Goal: Ask a question: Seek information or help from site administrators or community

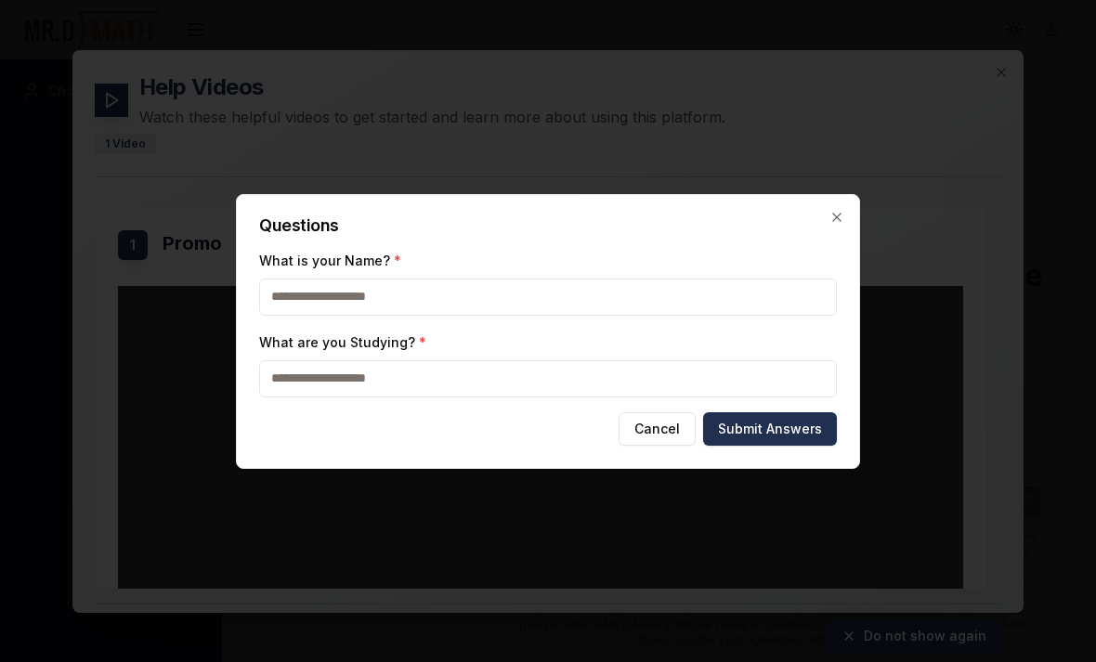
click at [724, 294] on input "What is your Name? *" at bounding box center [548, 297] width 578 height 37
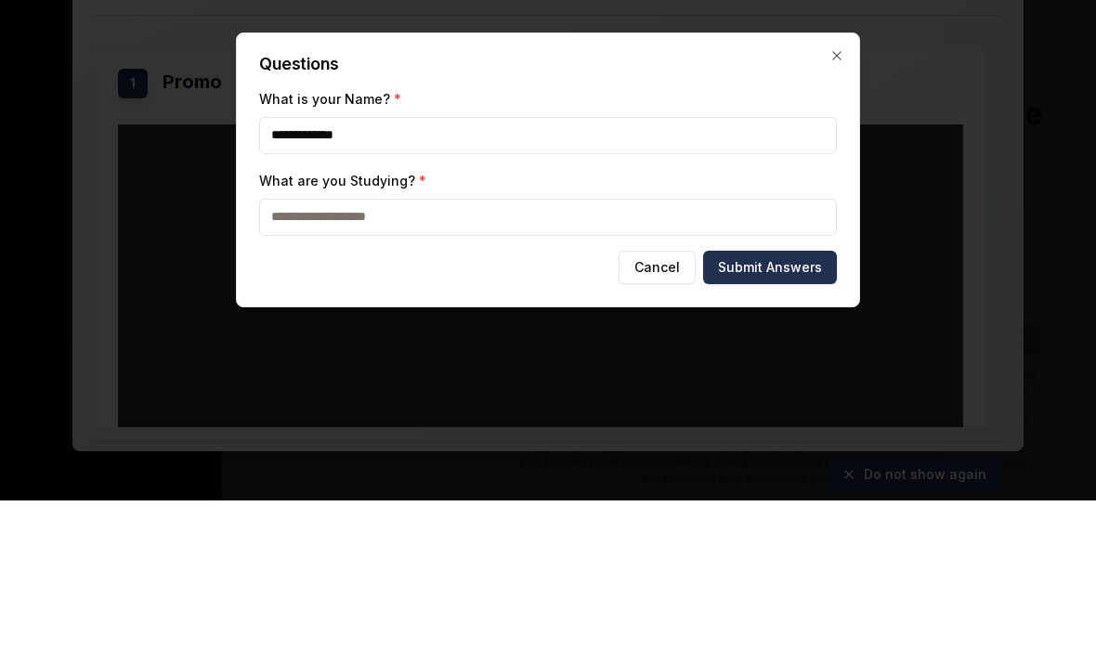
type input "**********"
click at [299, 360] on input "What are you Studying? *" at bounding box center [548, 378] width 578 height 37
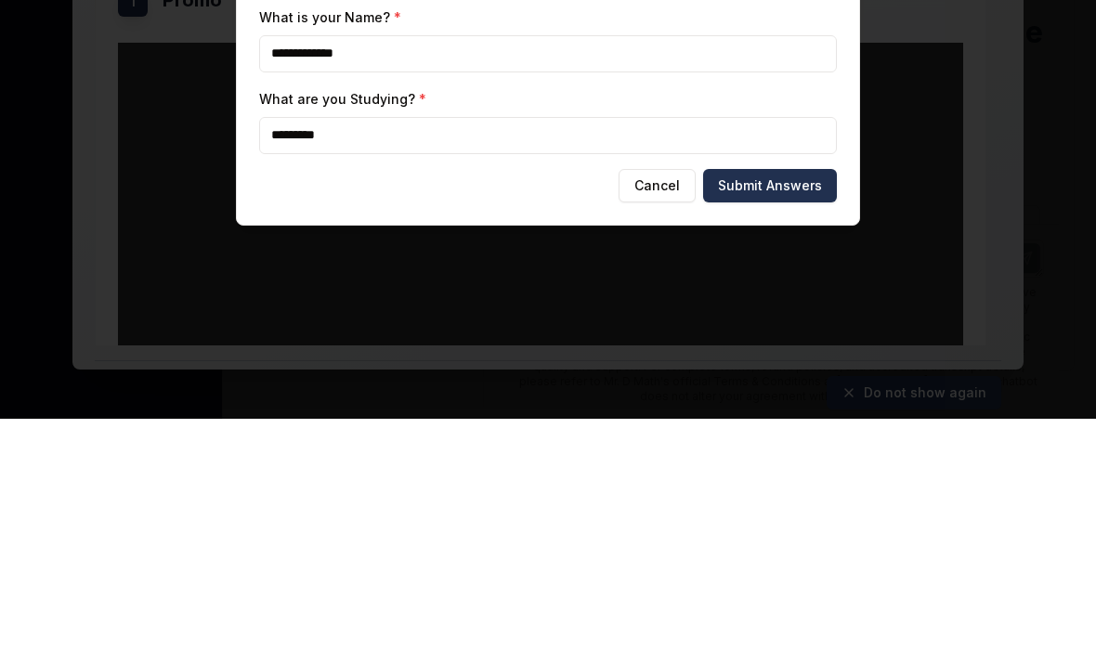
type input "*********"
click at [785, 413] on button "Submit Answers" at bounding box center [770, 429] width 134 height 33
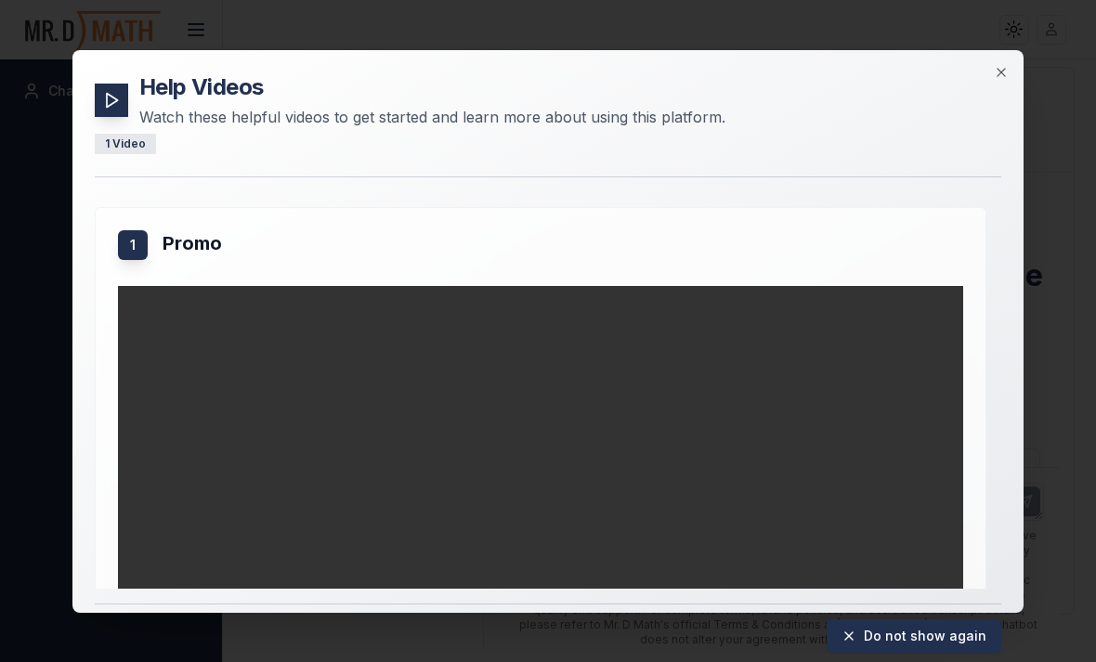
click at [996, 64] on icon "button" at bounding box center [1001, 71] width 15 height 15
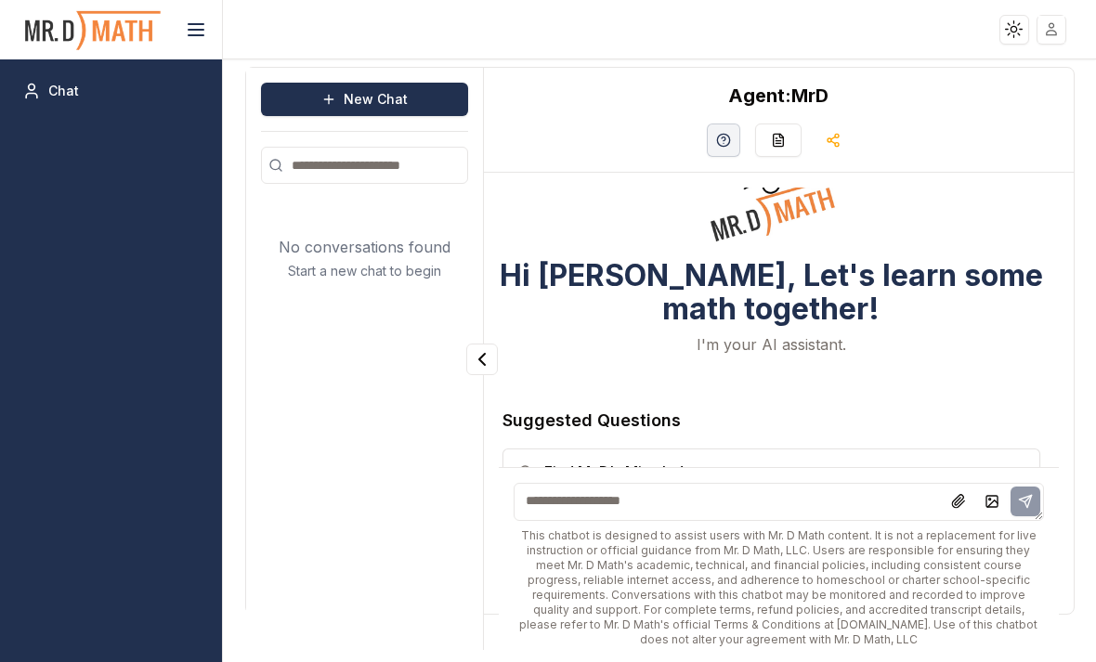
click at [840, 516] on textarea at bounding box center [779, 502] width 531 height 38
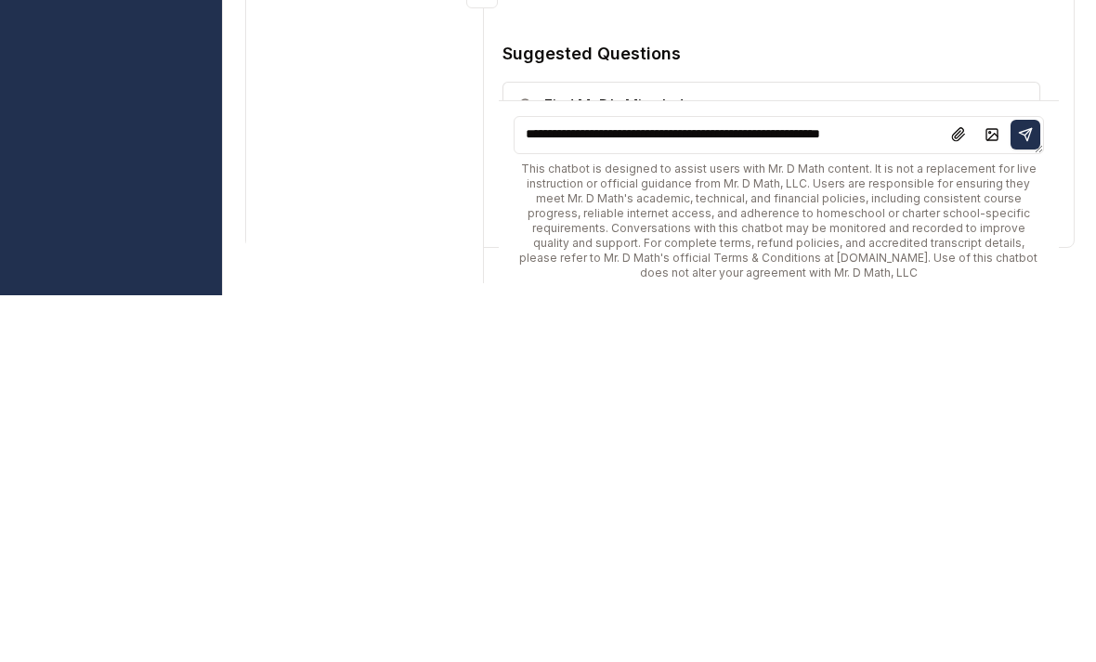
type textarea "**********"
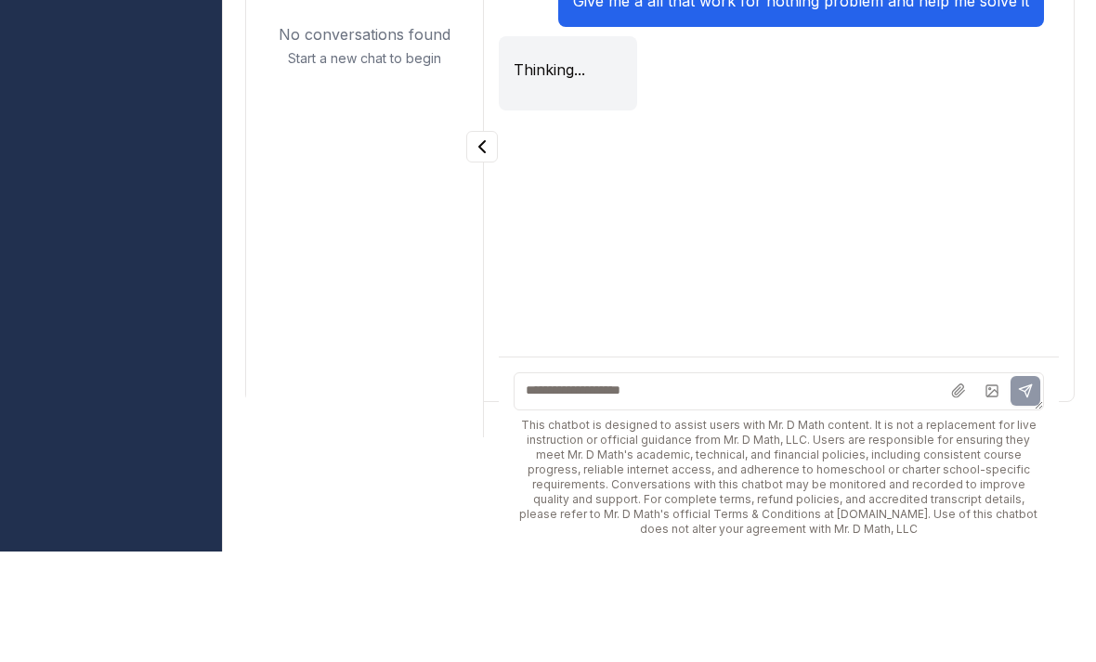
scroll to position [118, 0]
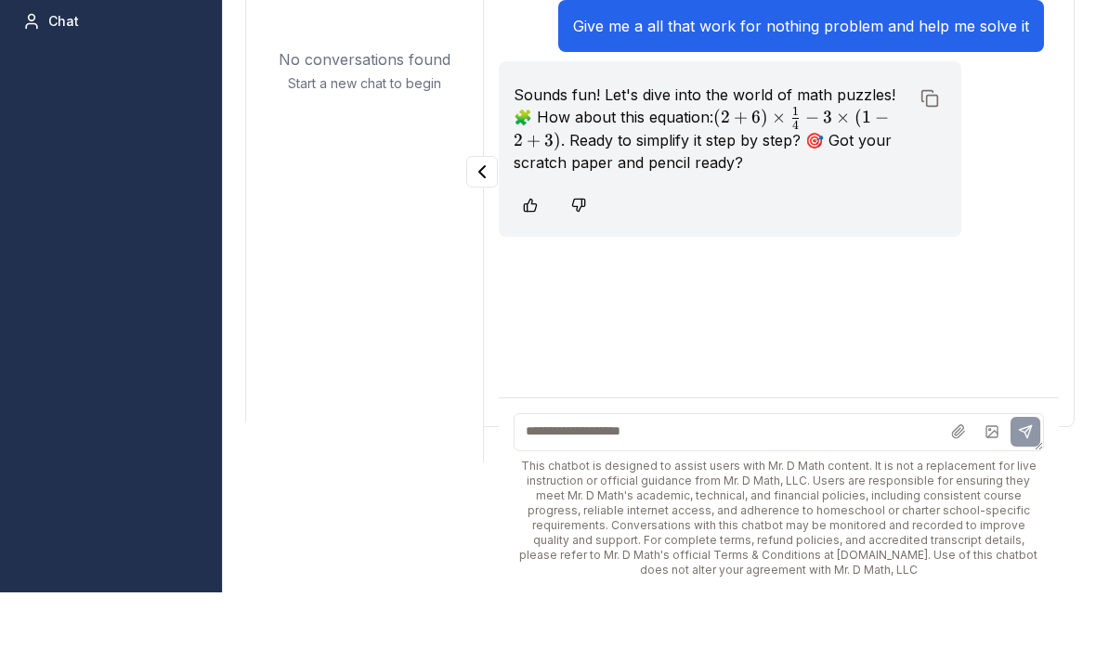
click at [137, 138] on div "Chat" at bounding box center [111, 360] width 222 height 603
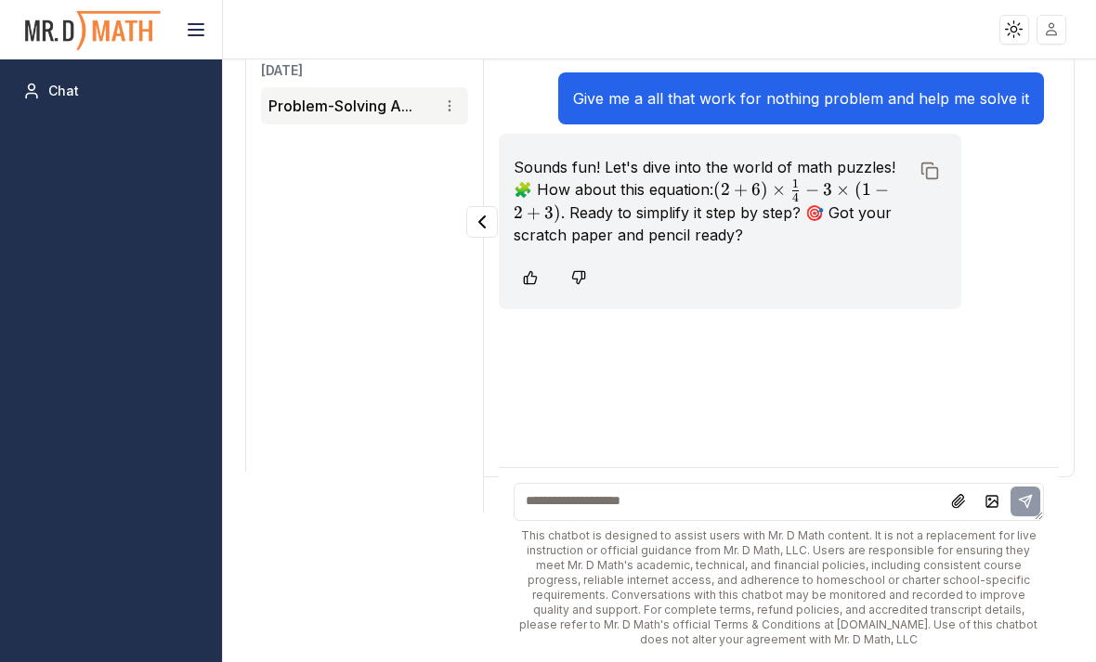
scroll to position [140, 0]
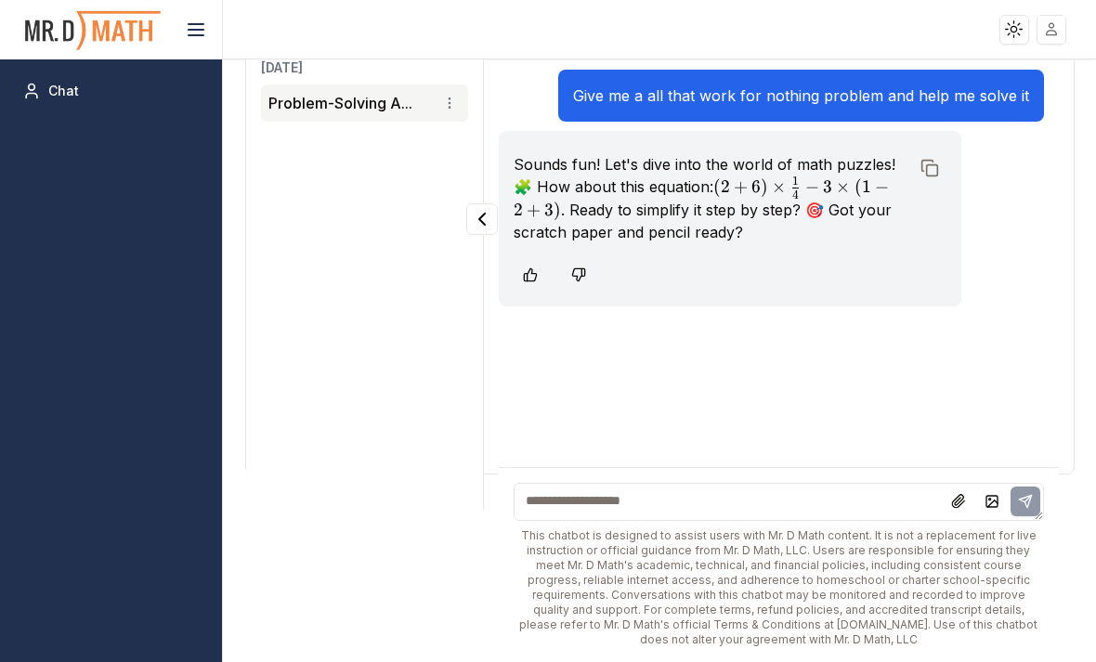
click at [783, 510] on textarea at bounding box center [779, 502] width 531 height 38
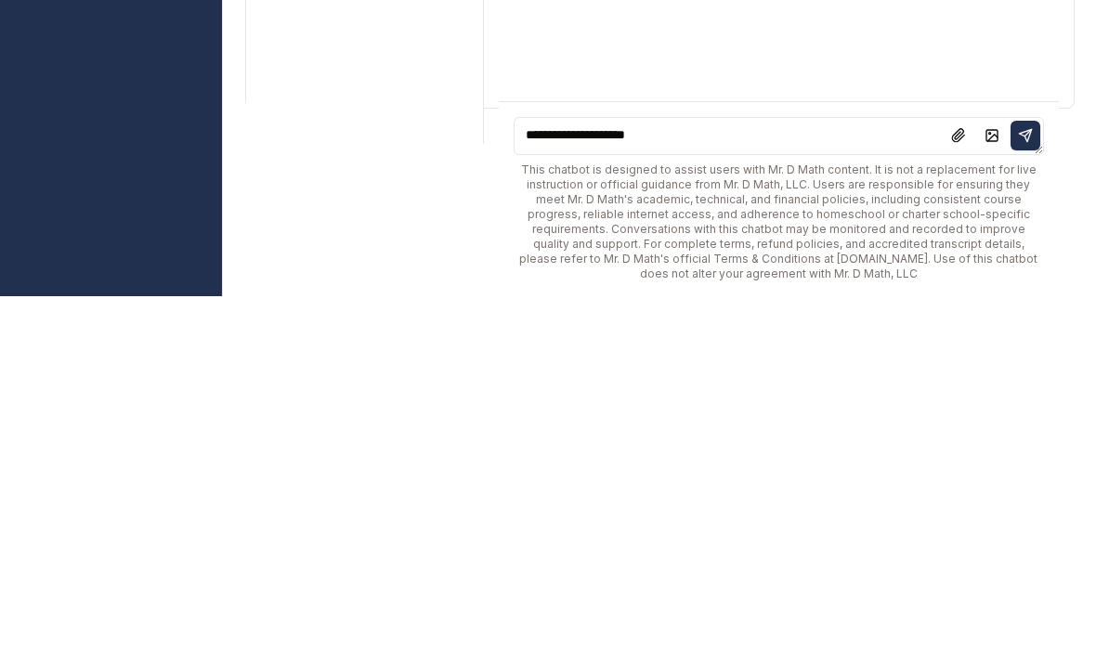
type textarea "**********"
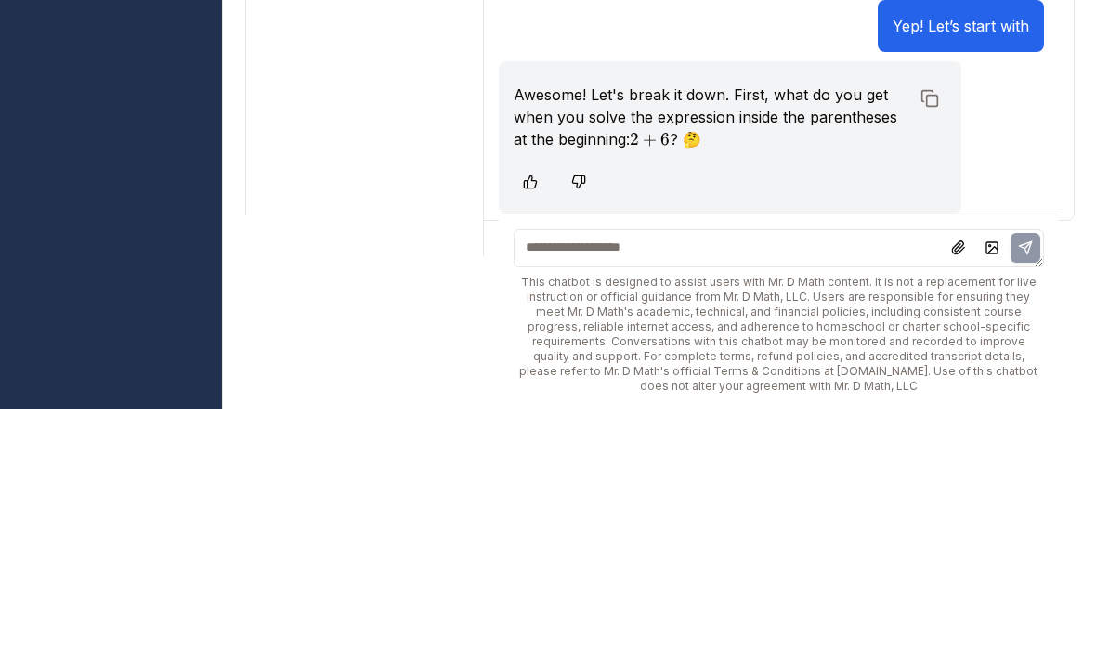
scroll to position [62, 0]
type textarea "*"
click at [1022, 487] on button at bounding box center [1026, 502] width 30 height 30
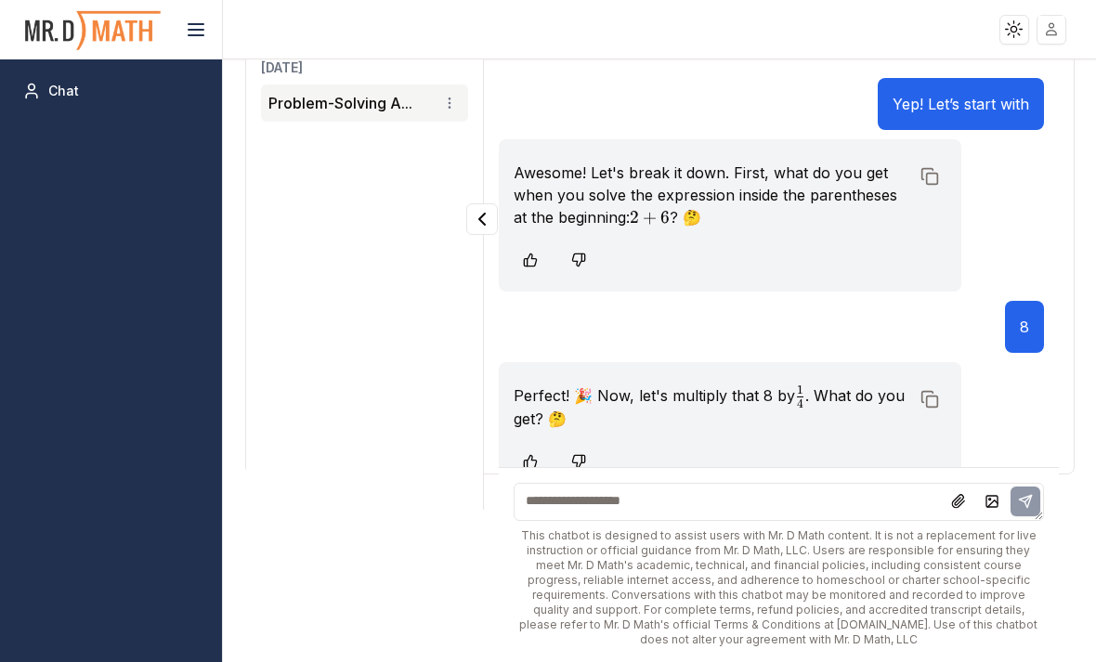
scroll to position [263, 0]
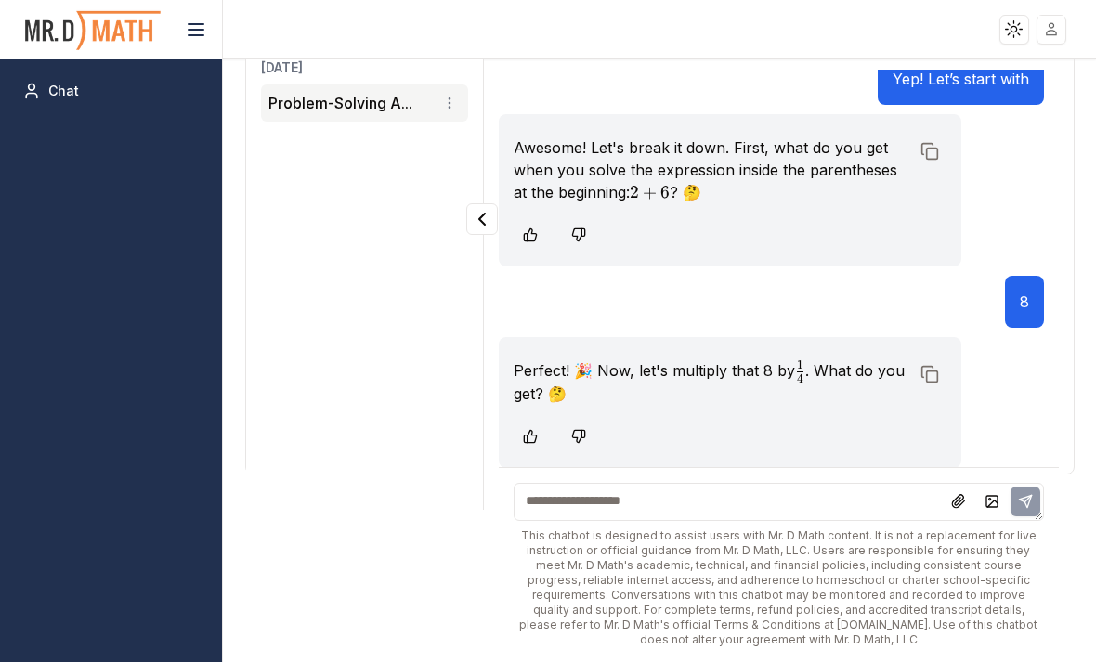
click at [730, 490] on textarea at bounding box center [779, 502] width 531 height 38
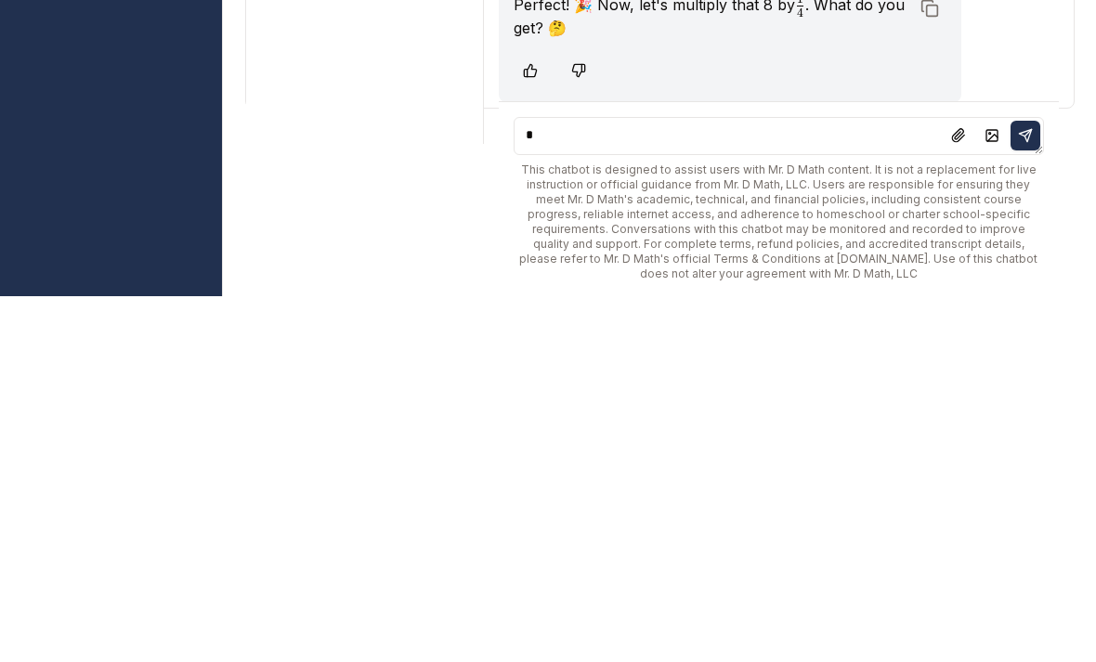
type textarea "*"
click at [1039, 487] on button at bounding box center [1026, 502] width 30 height 30
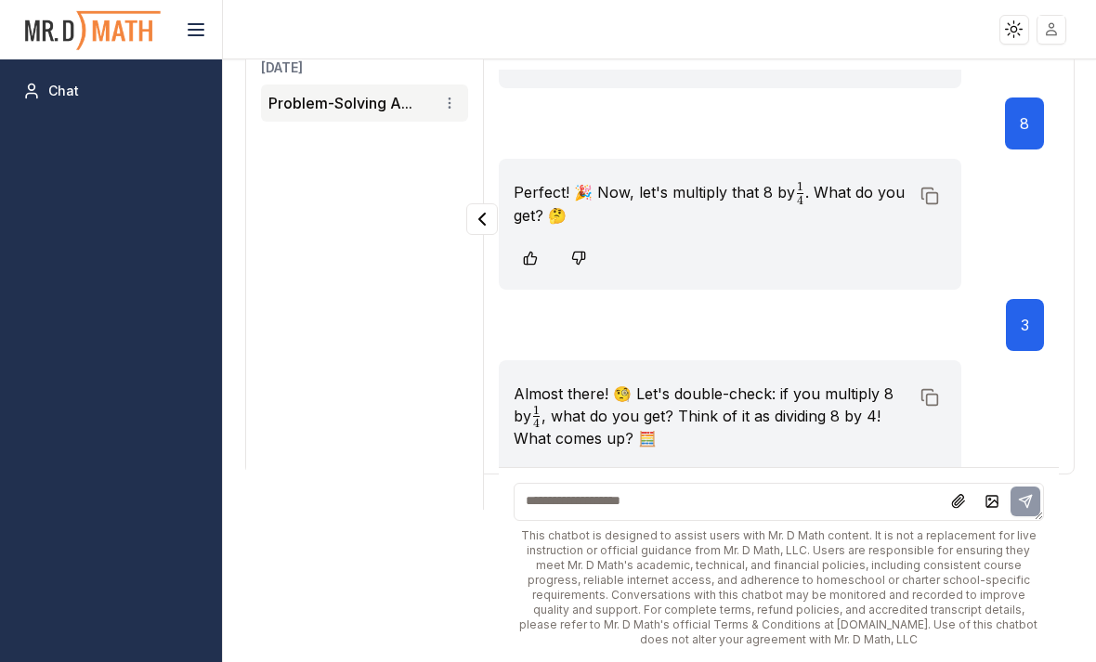
scroll to position [487, 0]
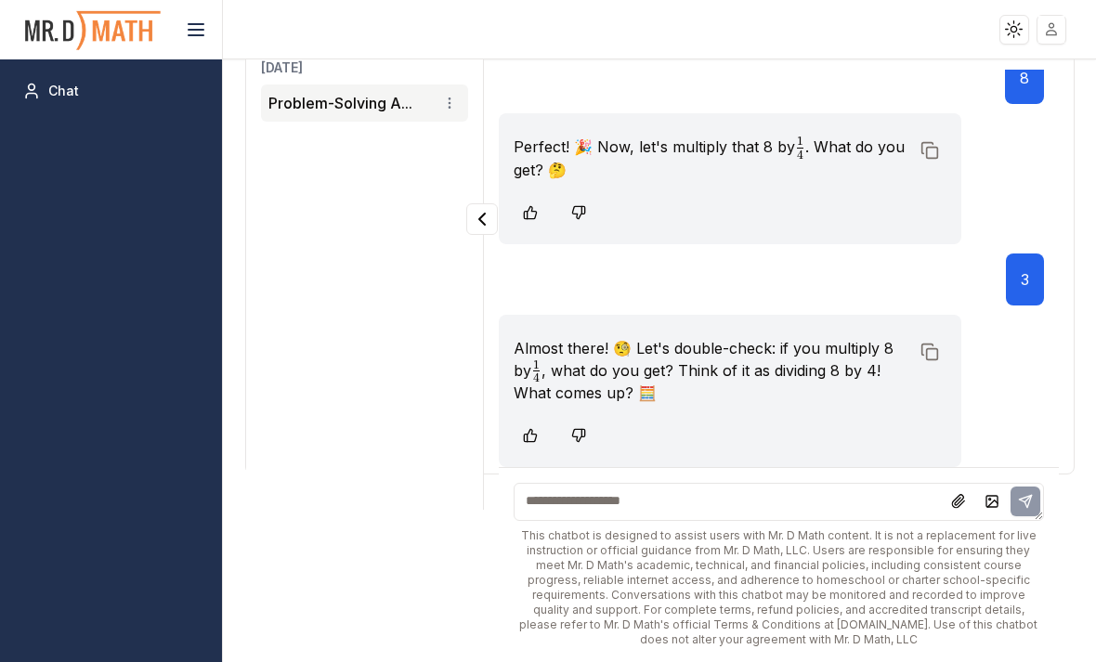
click at [745, 486] on textarea at bounding box center [779, 502] width 531 height 38
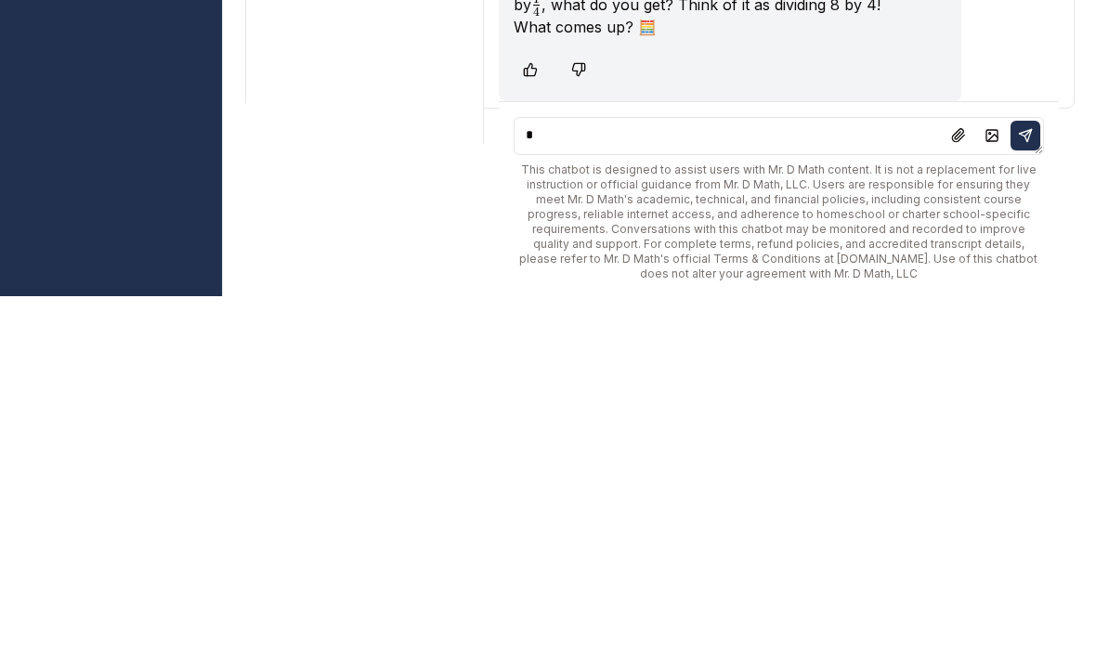
type textarea "*"
click at [1027, 496] on icon at bounding box center [1028, 499] width 7 height 7
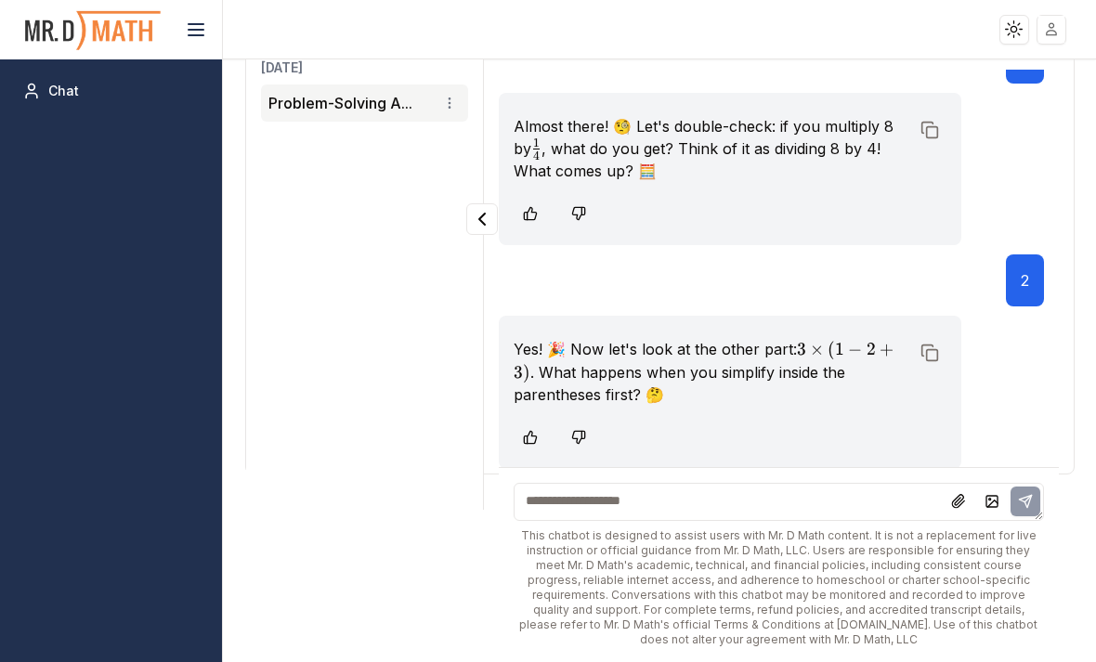
scroll to position [710, 0]
click at [850, 484] on textarea at bounding box center [779, 502] width 531 height 38
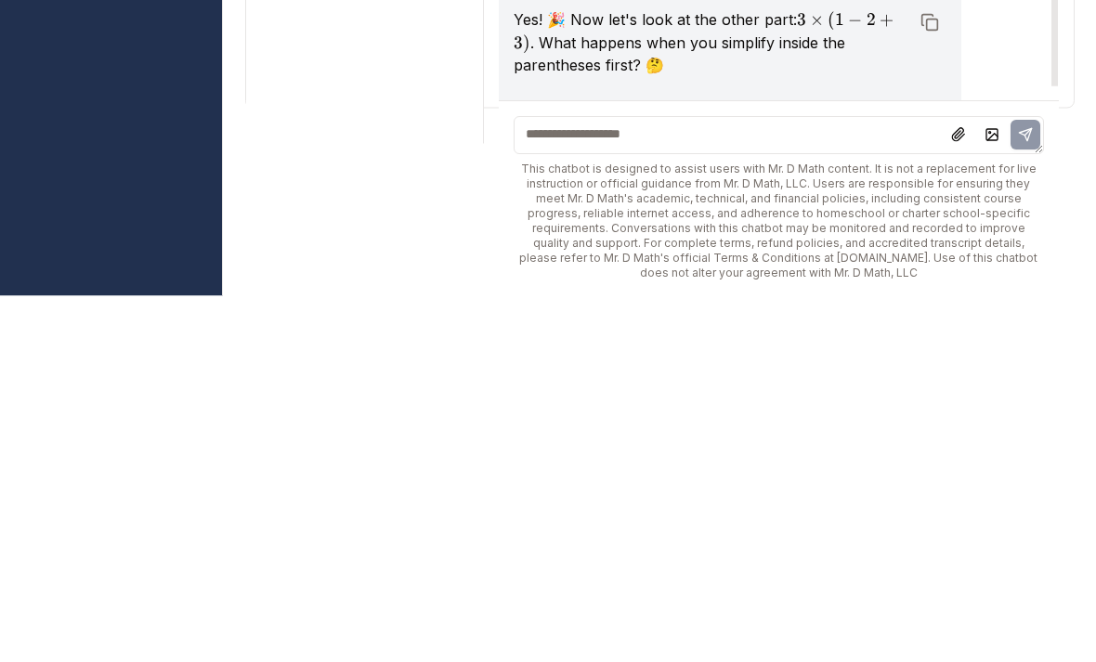
scroll to position [673, 0]
type textarea "*****"
click at [1024, 487] on button at bounding box center [1026, 502] width 30 height 30
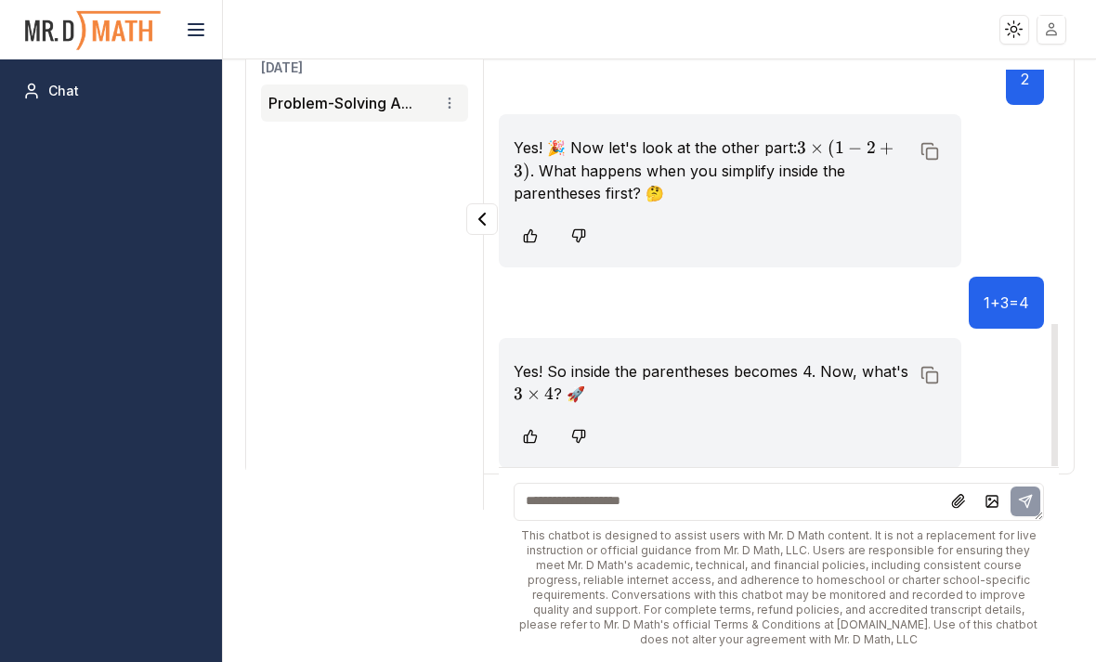
scroll to position [911, 0]
click at [801, 500] on textarea at bounding box center [779, 502] width 531 height 38
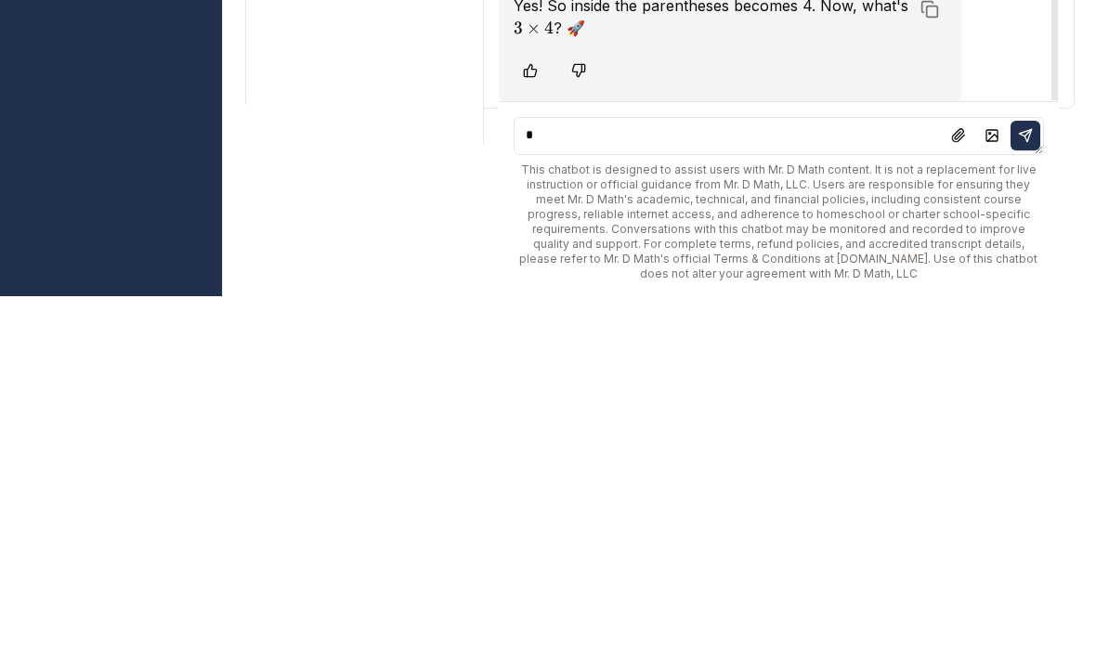
type textarea "*"
click at [1025, 494] on icon at bounding box center [1025, 501] width 15 height 15
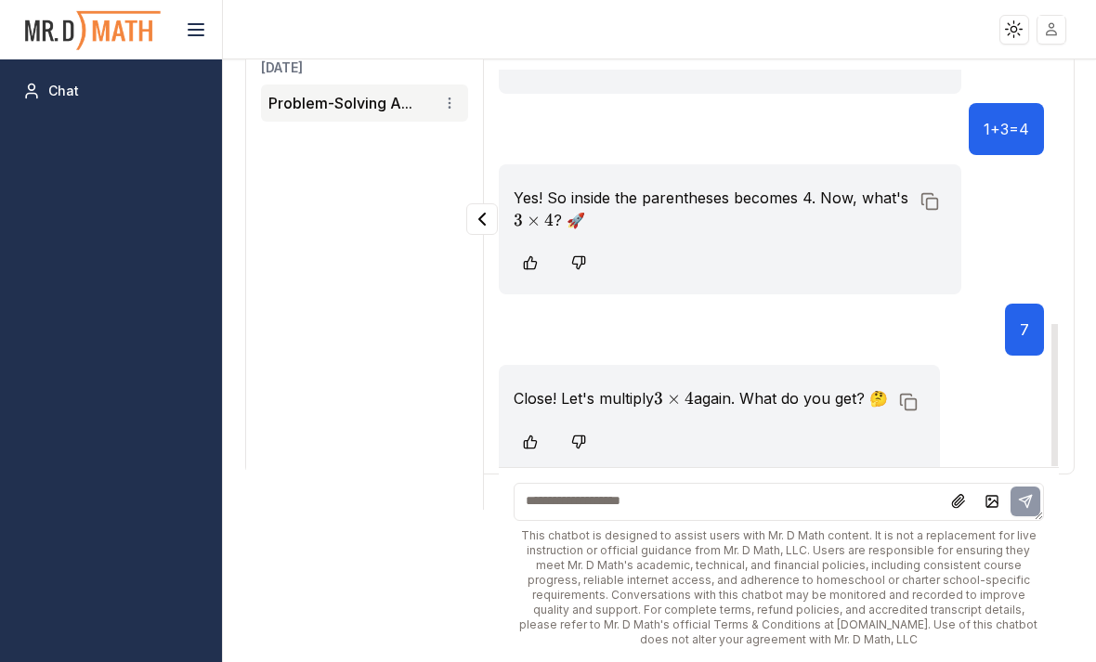
scroll to position [1089, 0]
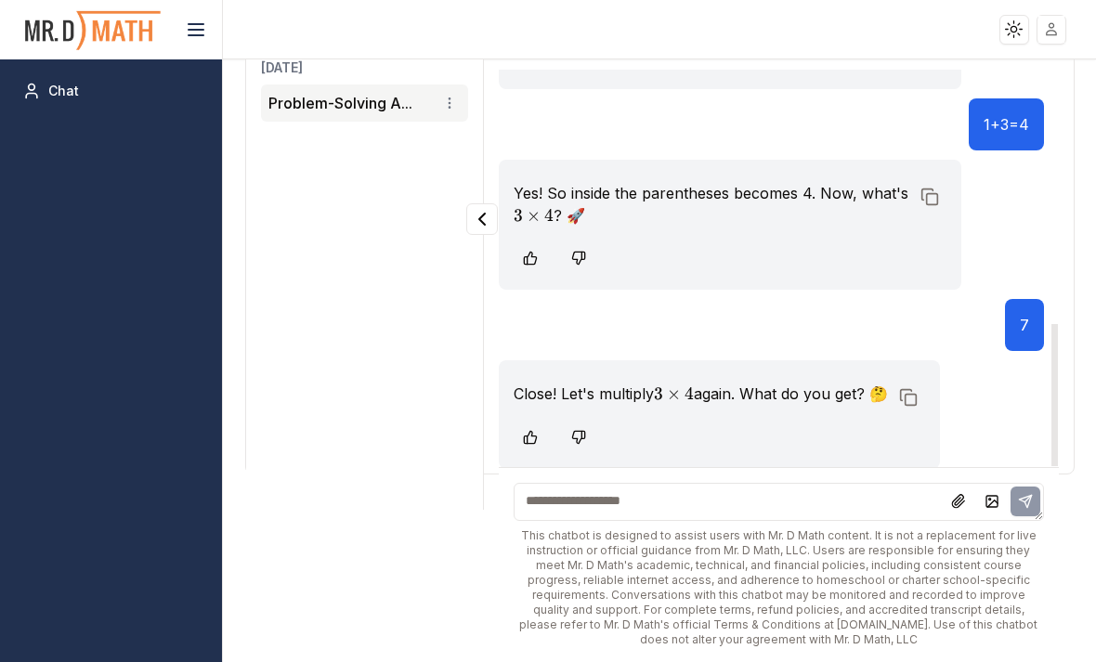
click at [836, 489] on textarea at bounding box center [779, 502] width 531 height 38
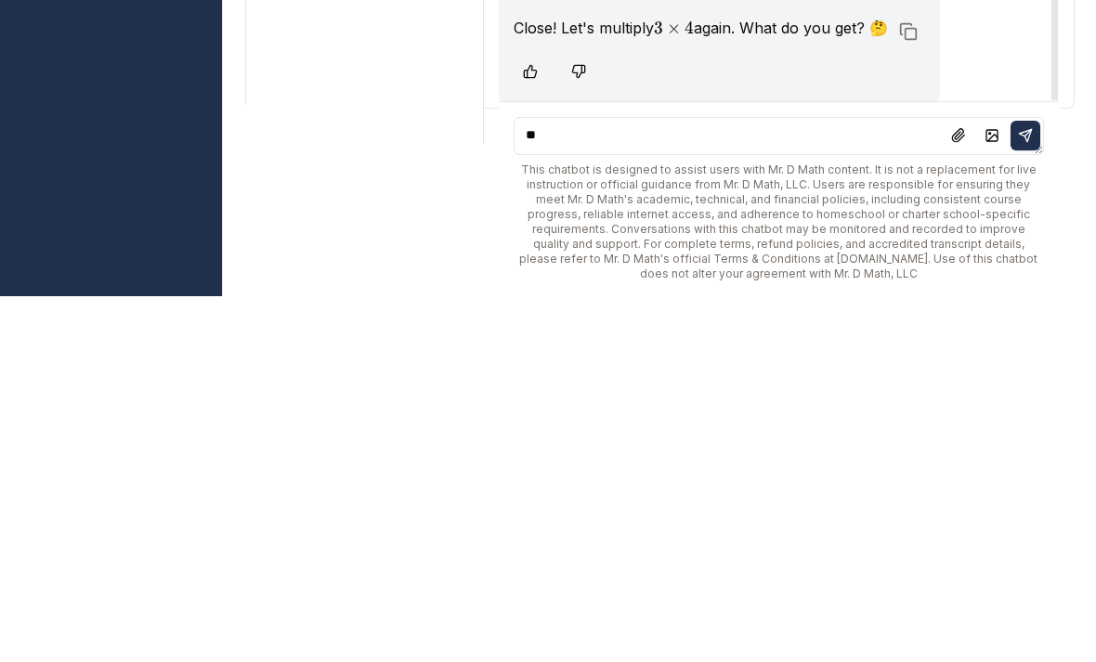
type textarea "**"
click at [1029, 496] on icon at bounding box center [1028, 499] width 7 height 7
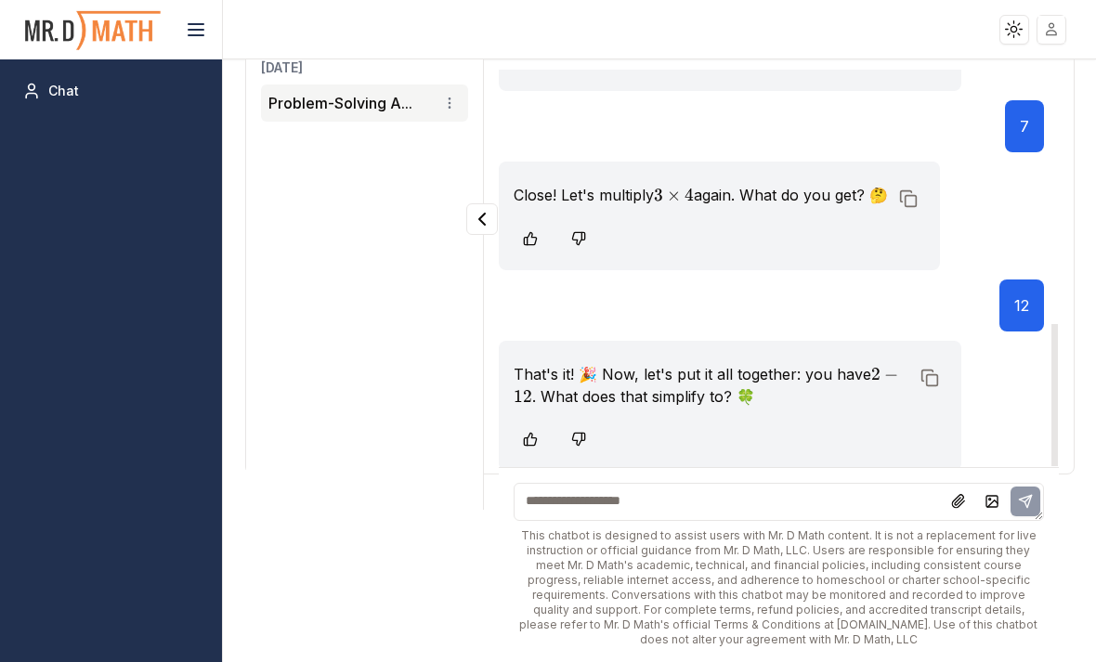
scroll to position [1290, 0]
click at [848, 491] on textarea at bounding box center [779, 502] width 531 height 38
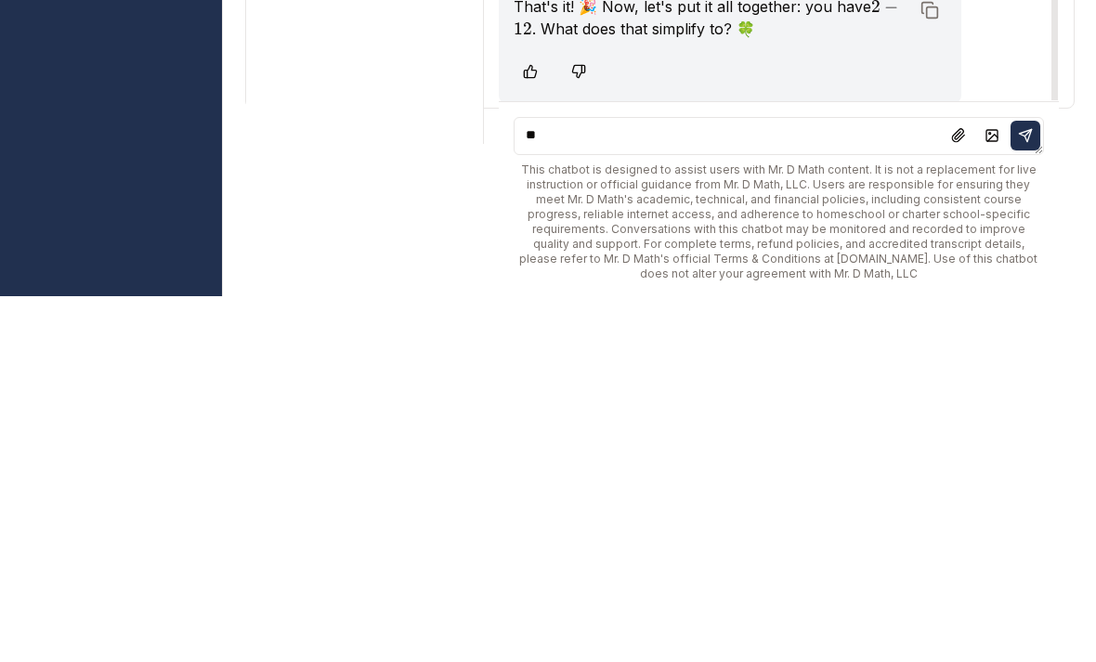
type textarea "**"
click at [1027, 496] on icon at bounding box center [1028, 499] width 7 height 7
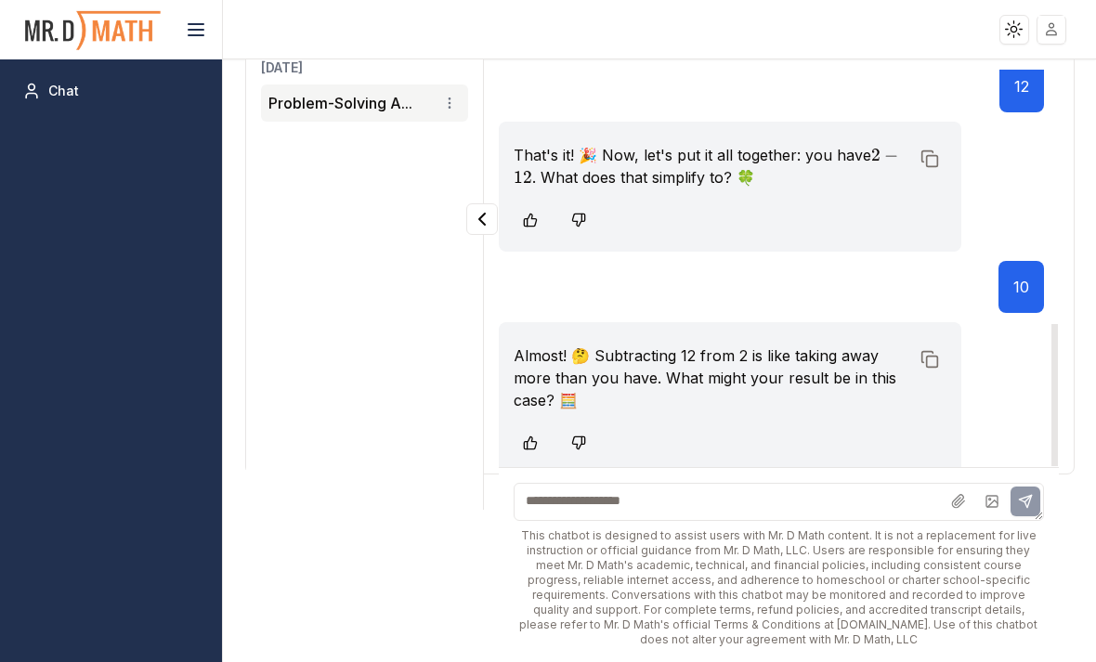
scroll to position [1513, 0]
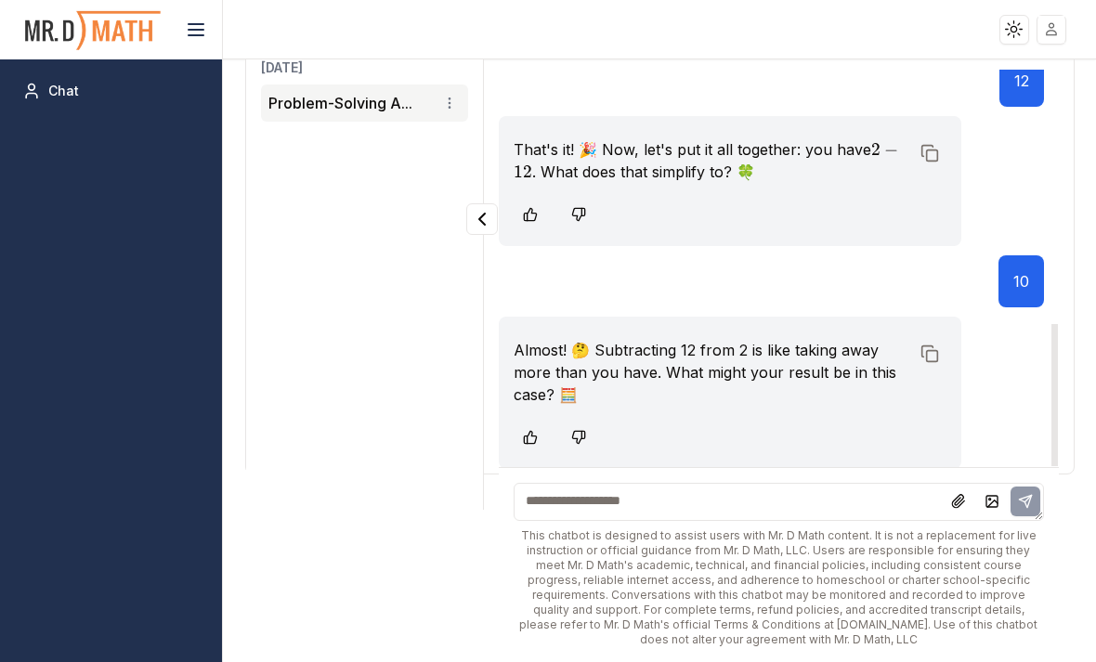
click at [816, 485] on textarea at bounding box center [779, 502] width 531 height 38
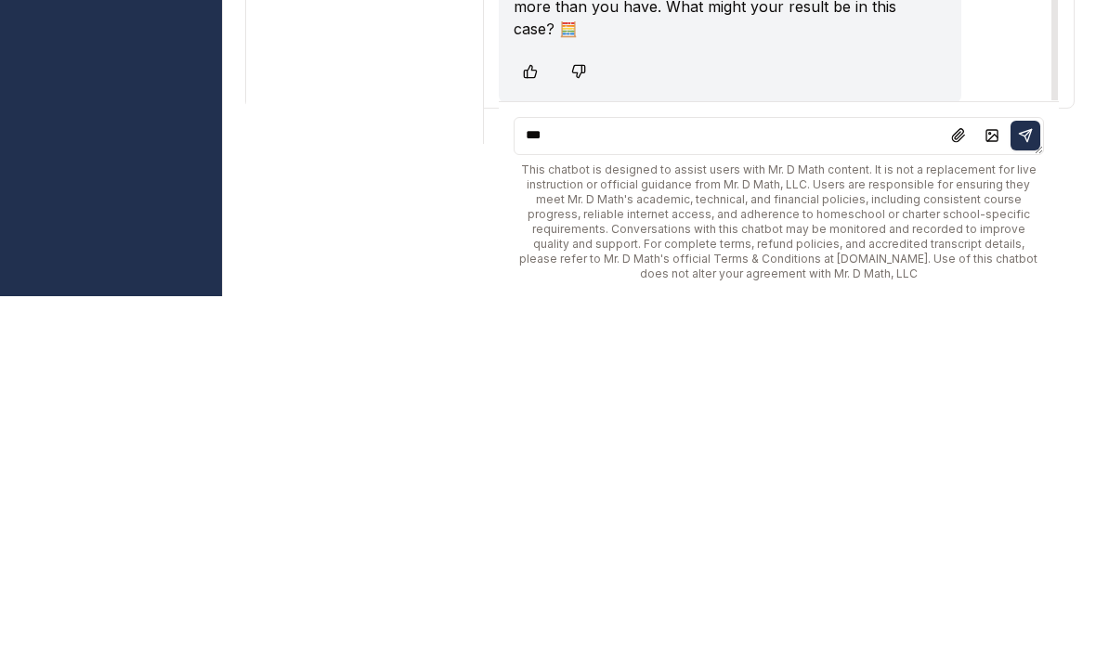
type textarea "***"
click at [1022, 494] on icon at bounding box center [1025, 501] width 15 height 15
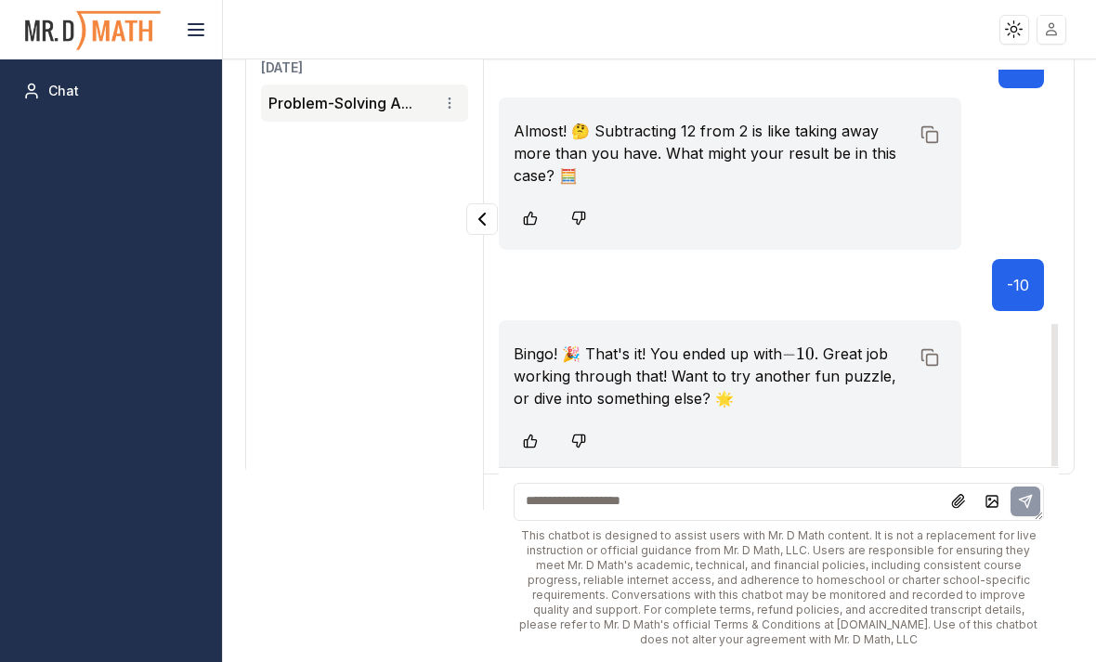
scroll to position [1736, 0]
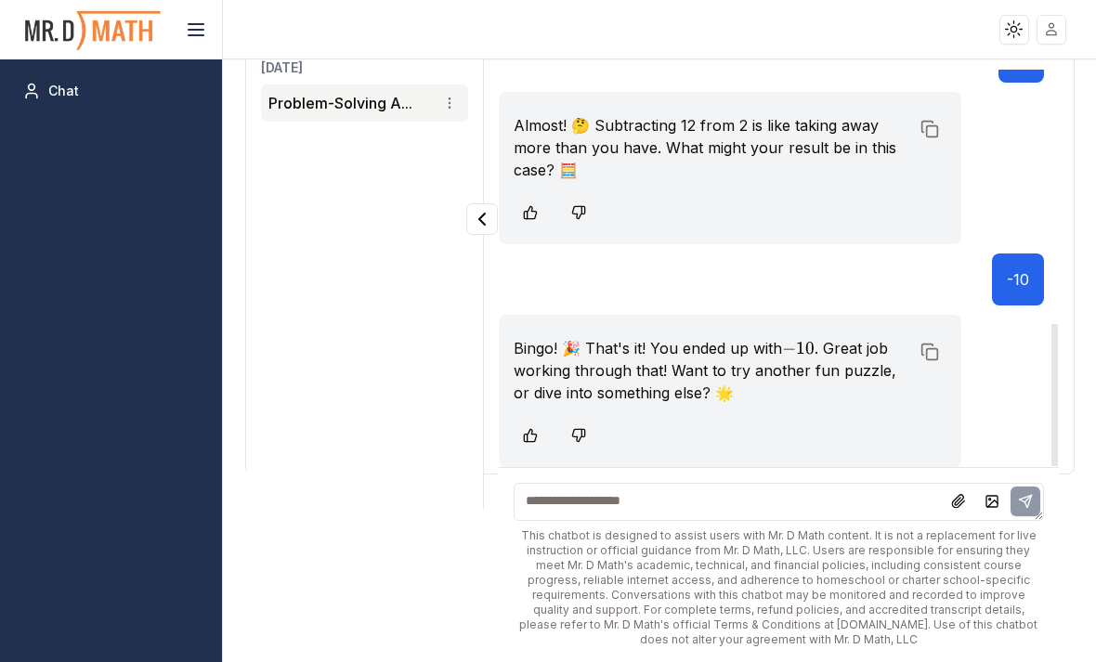
click at [810, 503] on textarea at bounding box center [779, 502] width 531 height 38
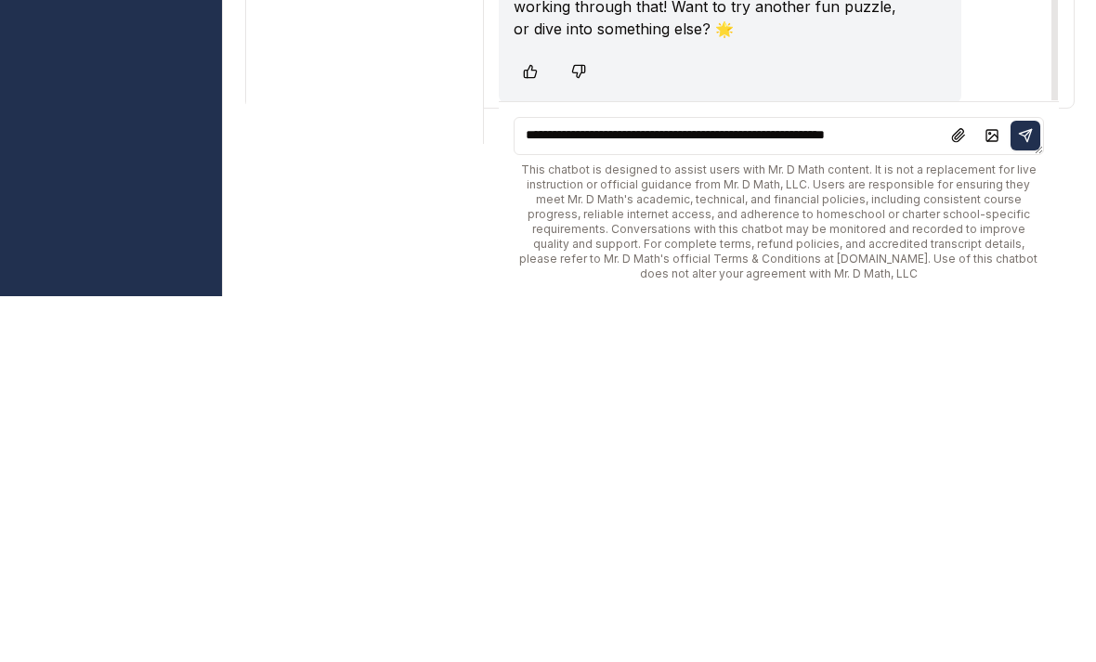
type textarea "**********"
click at [1027, 487] on button at bounding box center [1026, 502] width 30 height 30
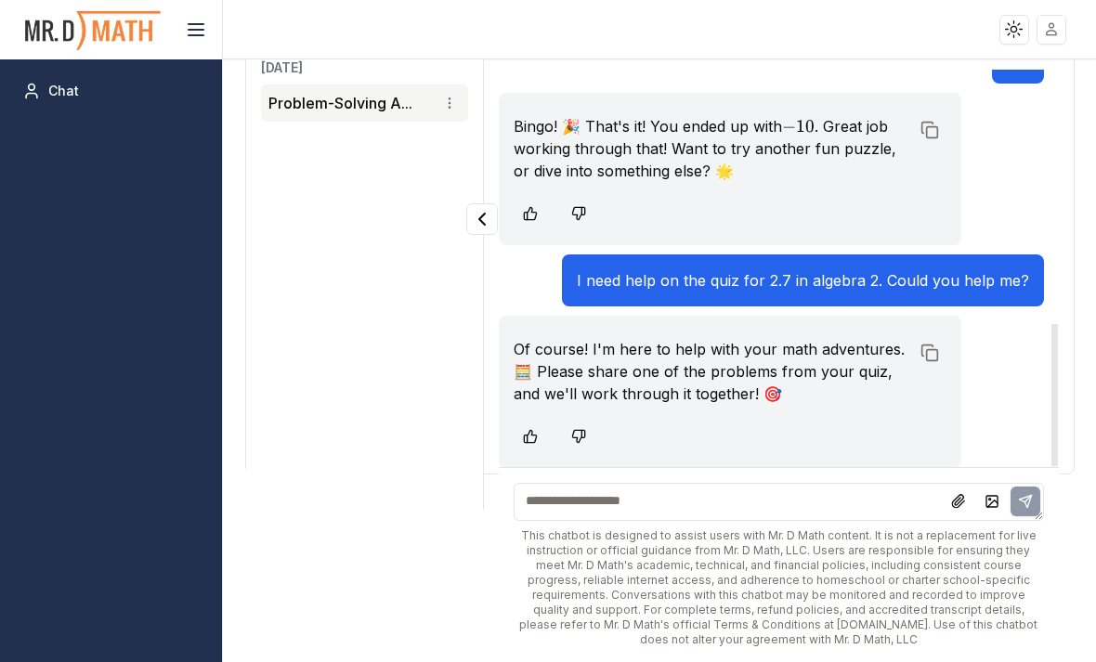
scroll to position [1959, 0]
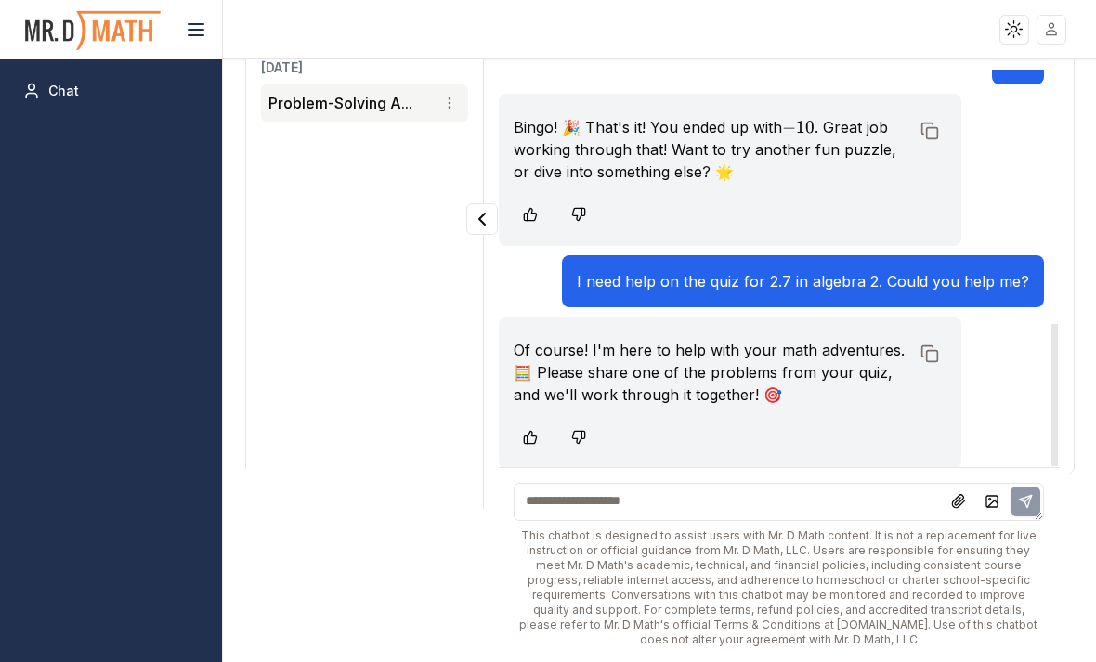
click at [827, 496] on textarea at bounding box center [779, 502] width 531 height 38
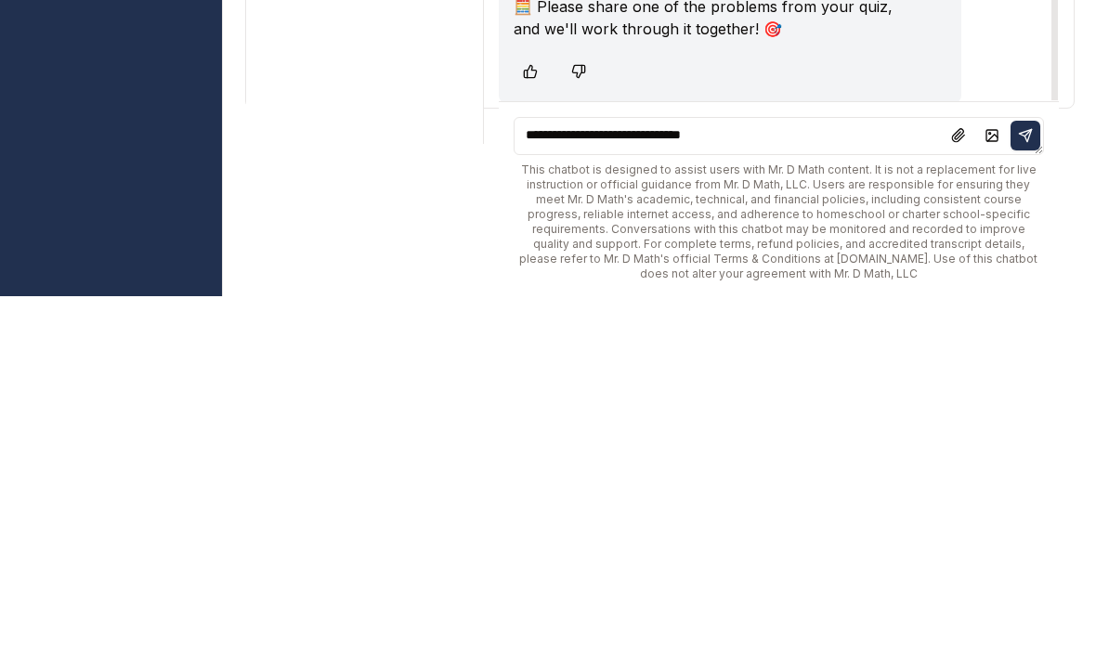
type textarea "**********"
click at [1034, 487] on button at bounding box center [1026, 502] width 30 height 30
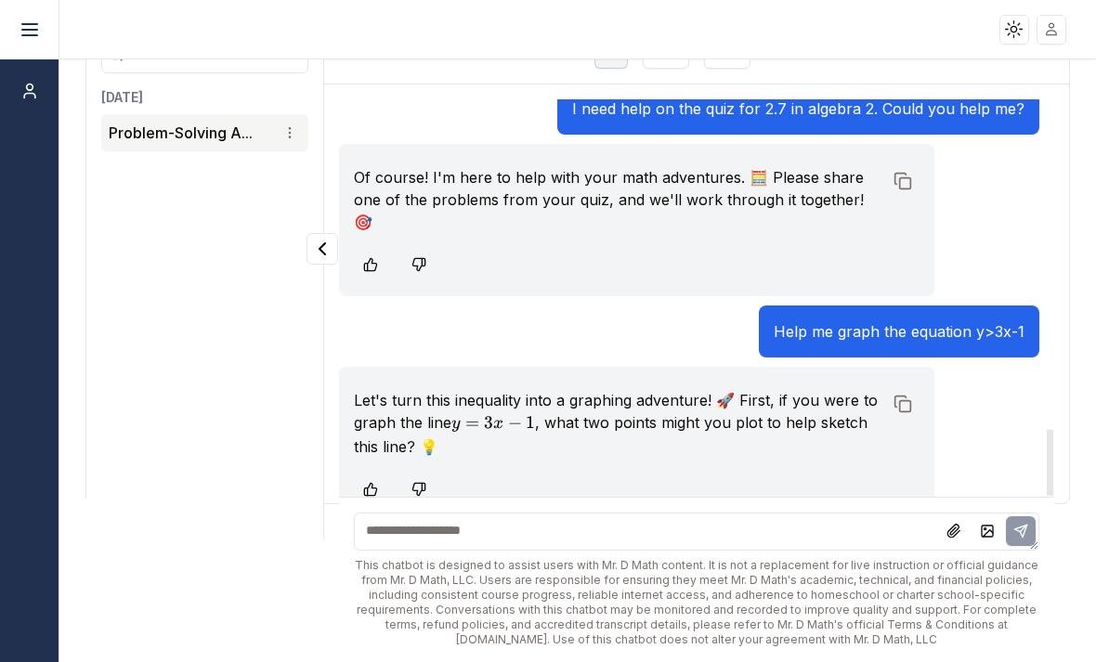
scroll to position [111, 0]
click at [697, 522] on textarea at bounding box center [697, 532] width 686 height 38
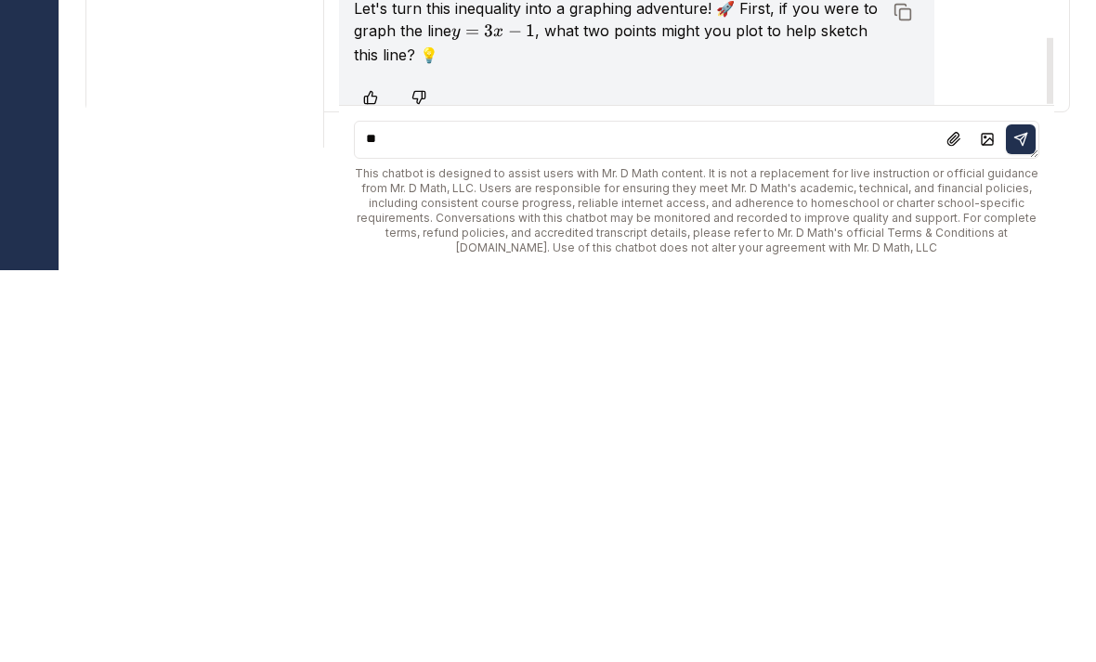
type textarea "**"
click at [1022, 526] on icon at bounding box center [1021, 532] width 12 height 12
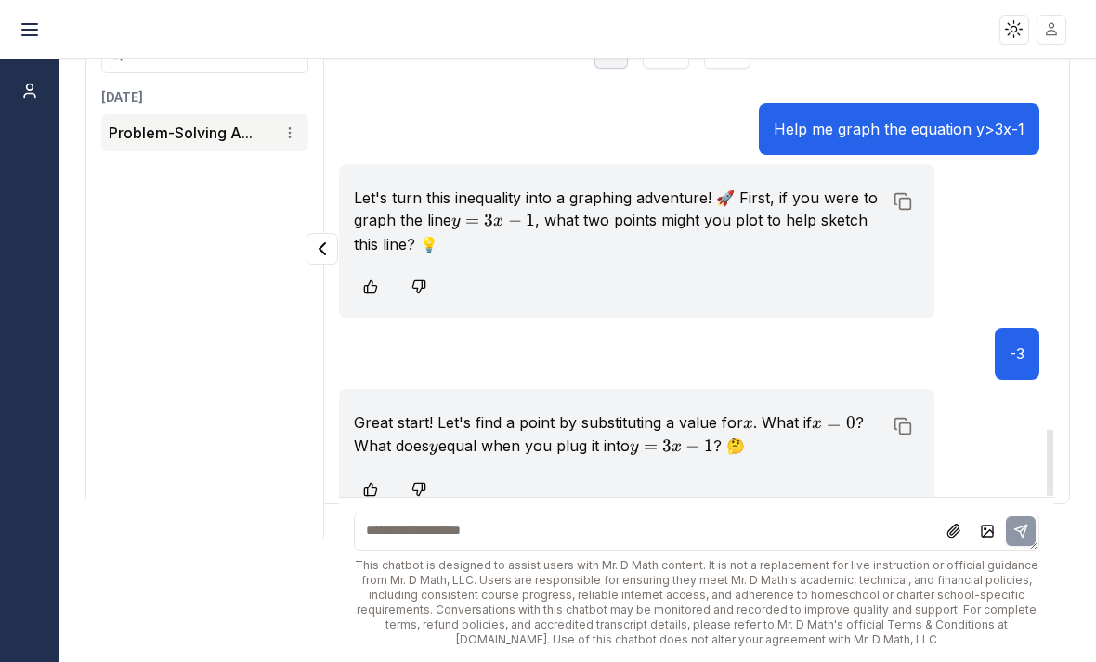
scroll to position [2184, 0]
click at [403, 527] on textarea at bounding box center [697, 532] width 686 height 38
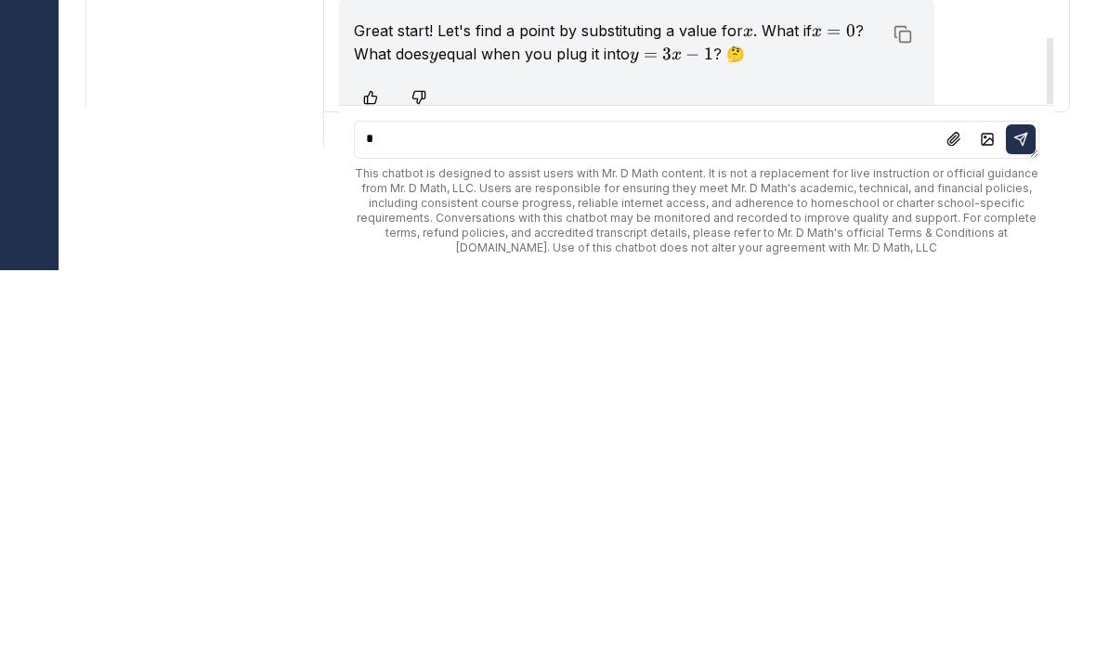
type textarea "**"
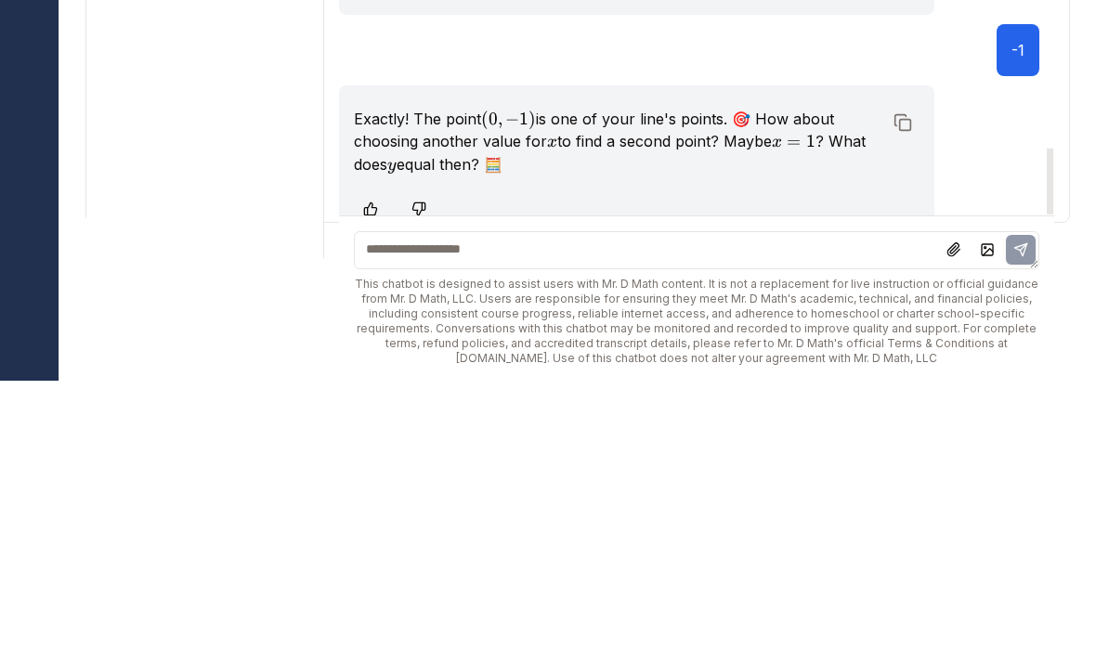
scroll to position [2409, 0]
type textarea "**"
click at [1014, 517] on button at bounding box center [1021, 532] width 30 height 30
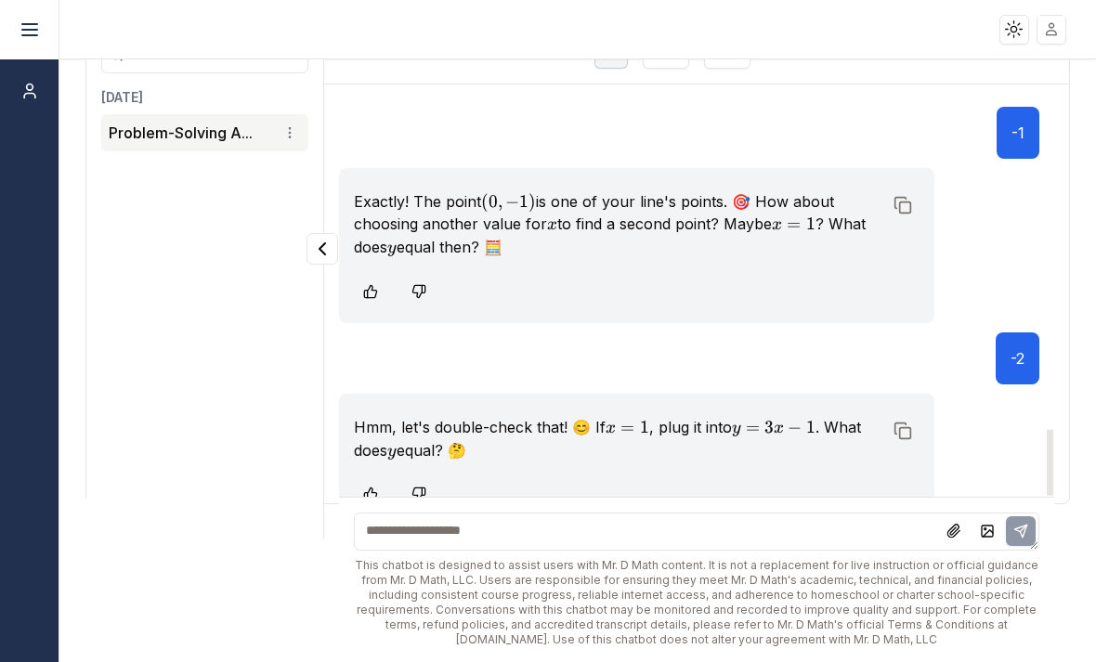
scroll to position [2612, 0]
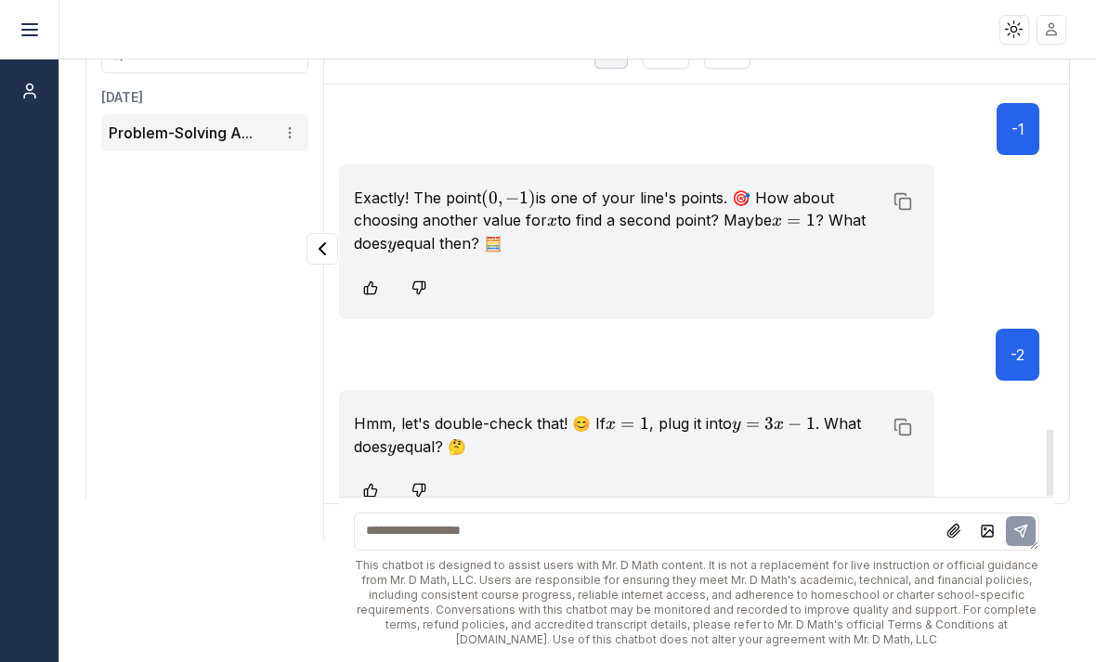
click at [629, 547] on textarea at bounding box center [697, 532] width 686 height 38
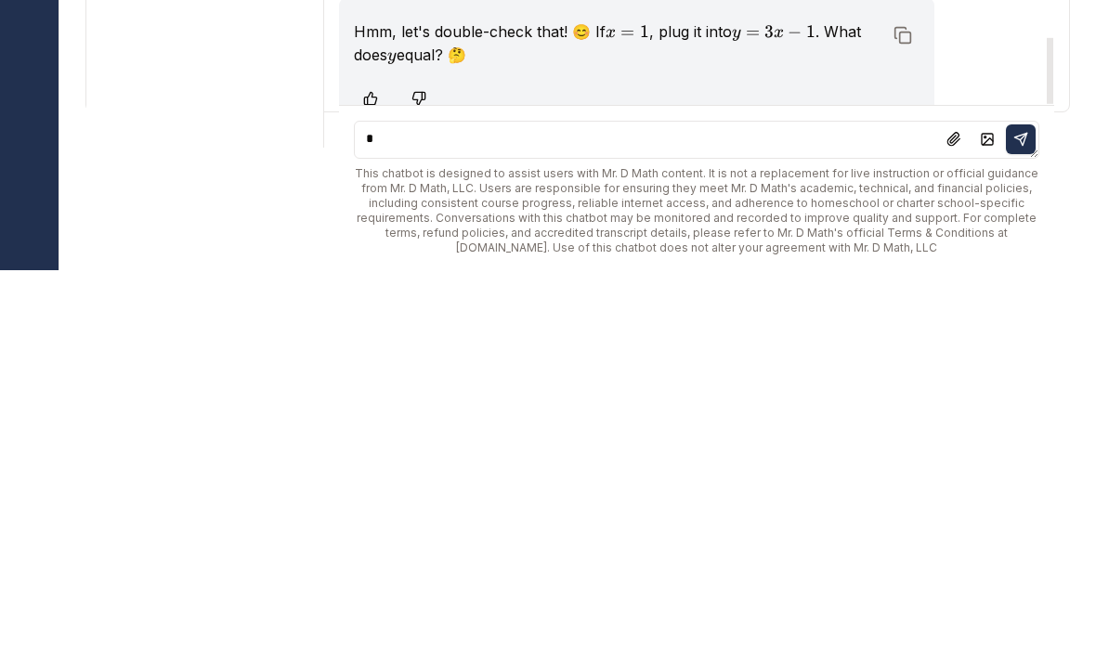
type textarea "*"
click at [1017, 517] on button at bounding box center [1021, 532] width 30 height 30
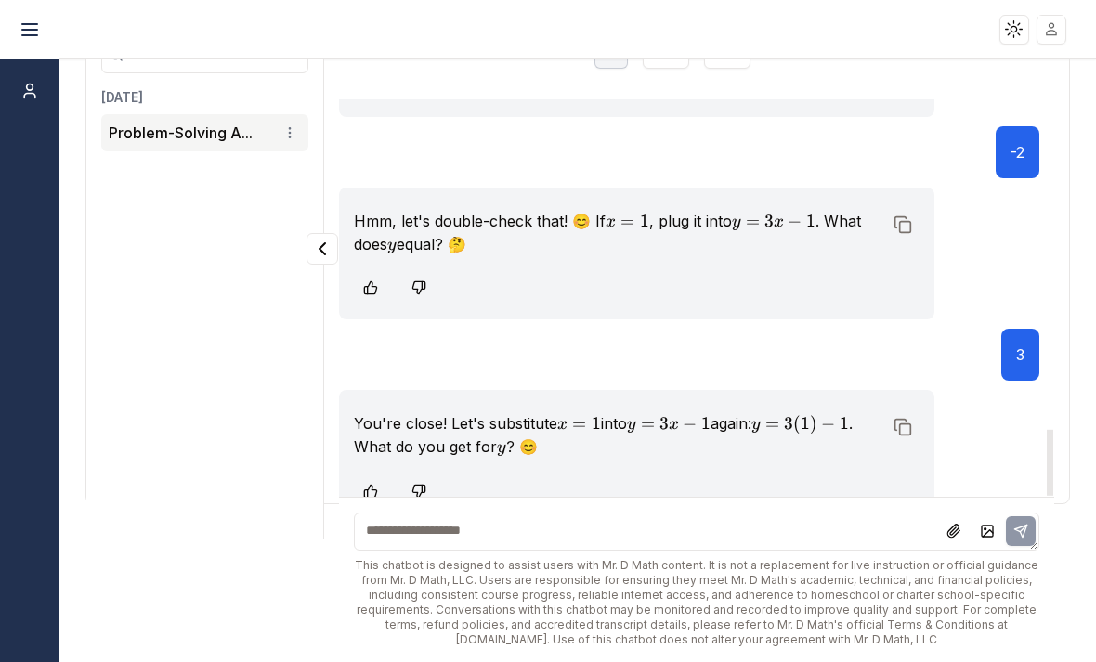
scroll to position [2814, 0]
click at [507, 539] on textarea at bounding box center [697, 532] width 686 height 38
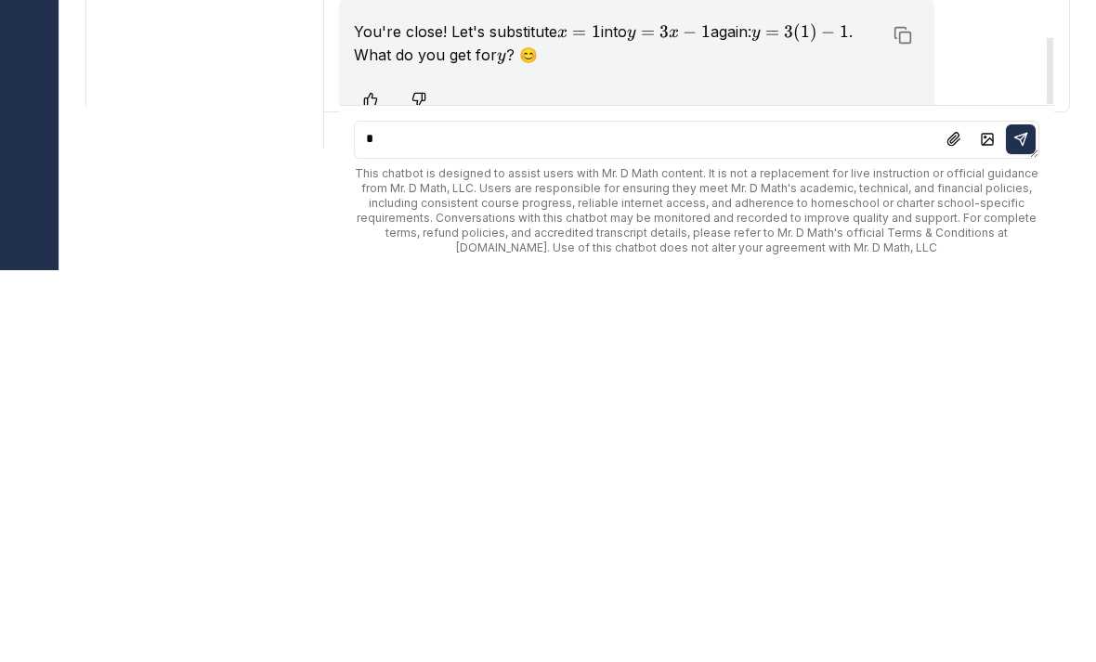
type textarea "*"
click at [1025, 526] on icon at bounding box center [1021, 532] width 12 height 12
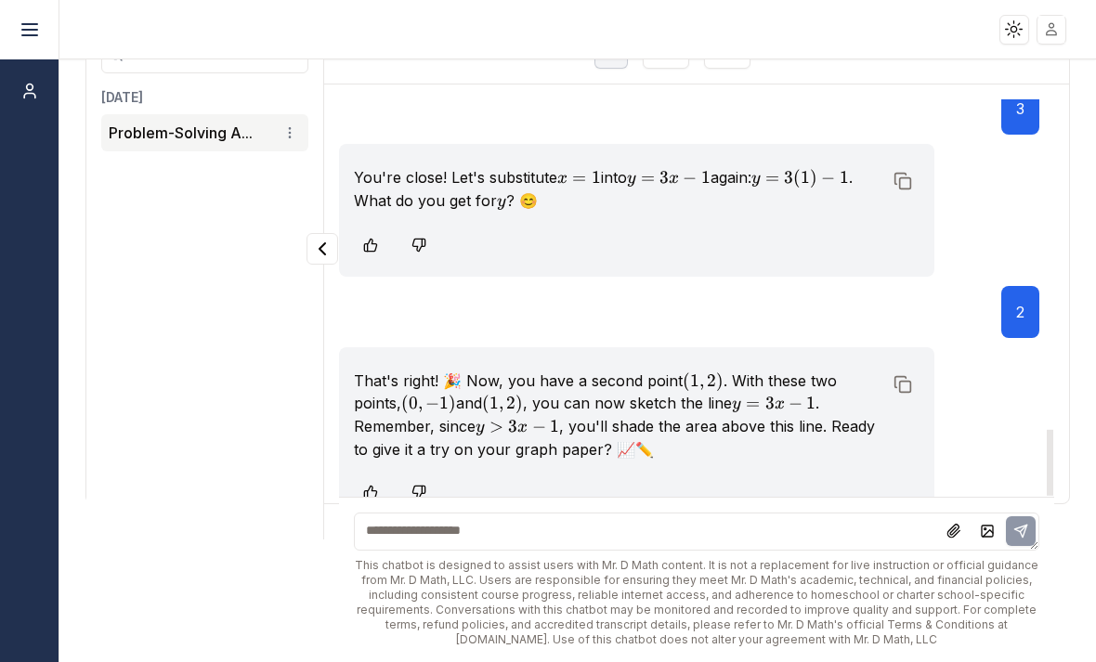
scroll to position [3061, 0]
click at [533, 529] on textarea at bounding box center [697, 532] width 686 height 38
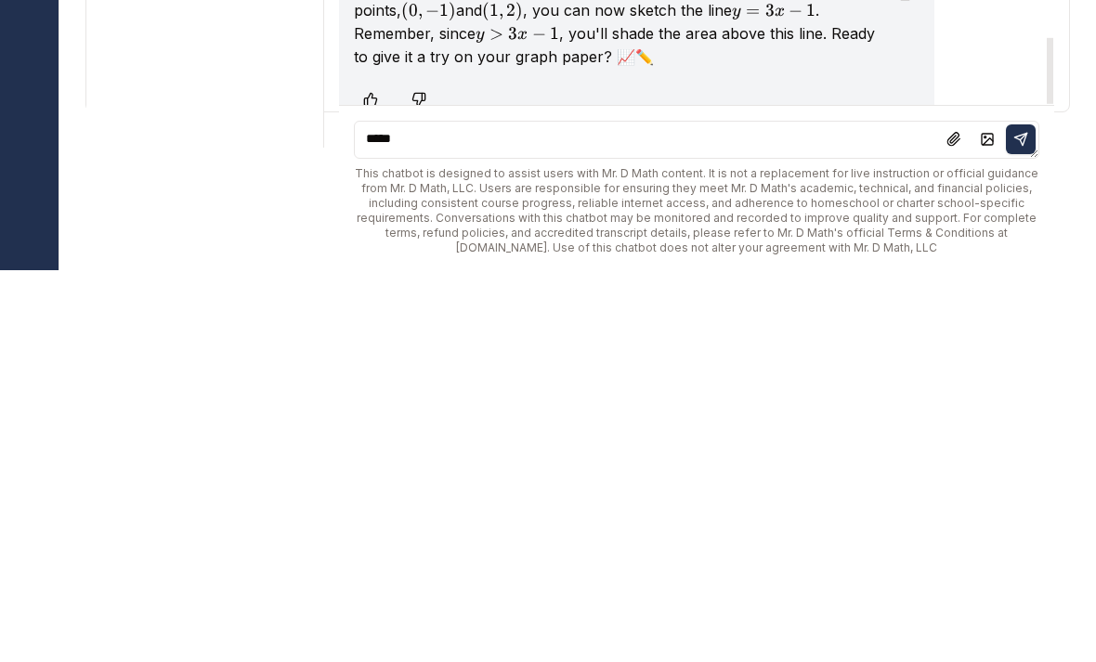
type textarea "****"
click at [1025, 524] on icon at bounding box center [1021, 531] width 15 height 15
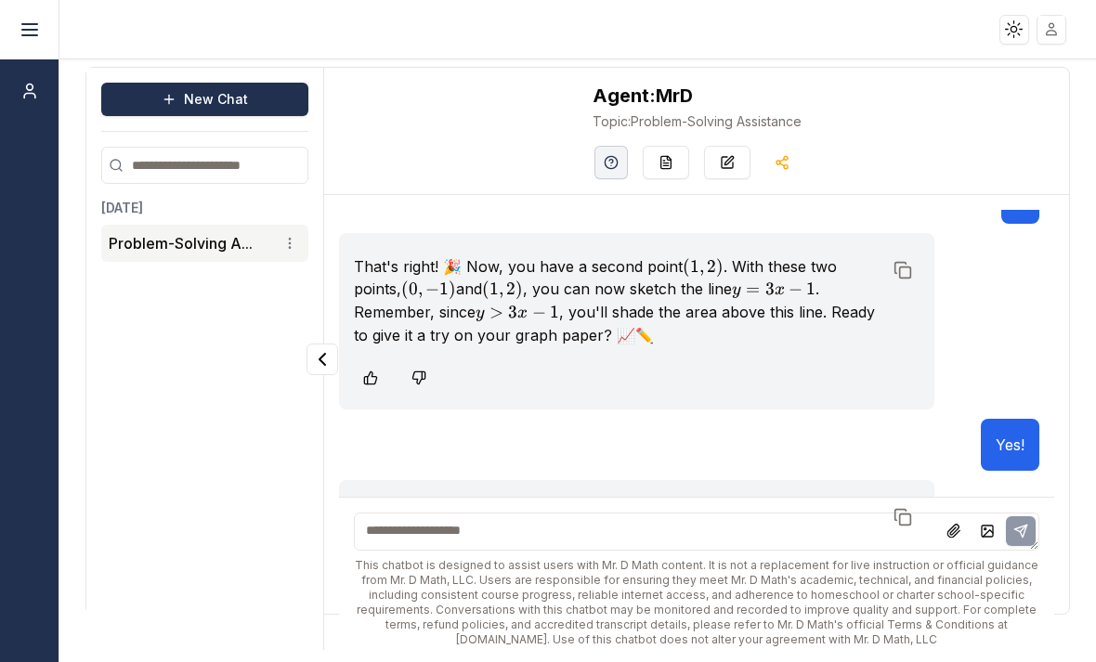
scroll to position [0, 0]
click at [573, 526] on textarea at bounding box center [697, 532] width 686 height 38
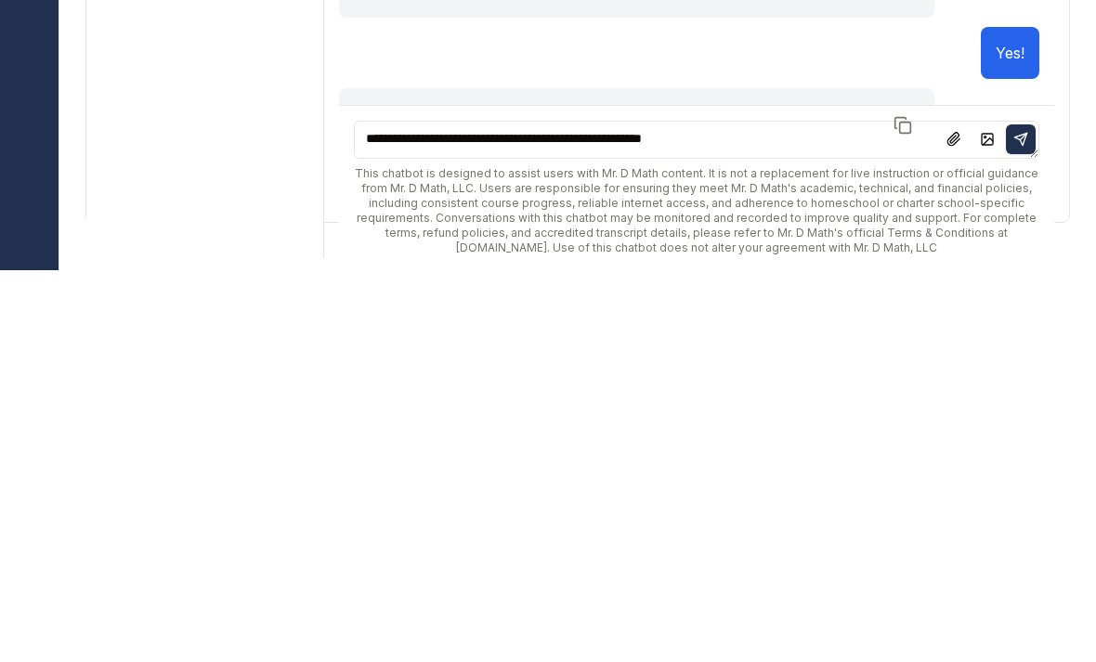
type textarea "**********"
click at [1018, 434] on p "Yes!" at bounding box center [1010, 445] width 29 height 22
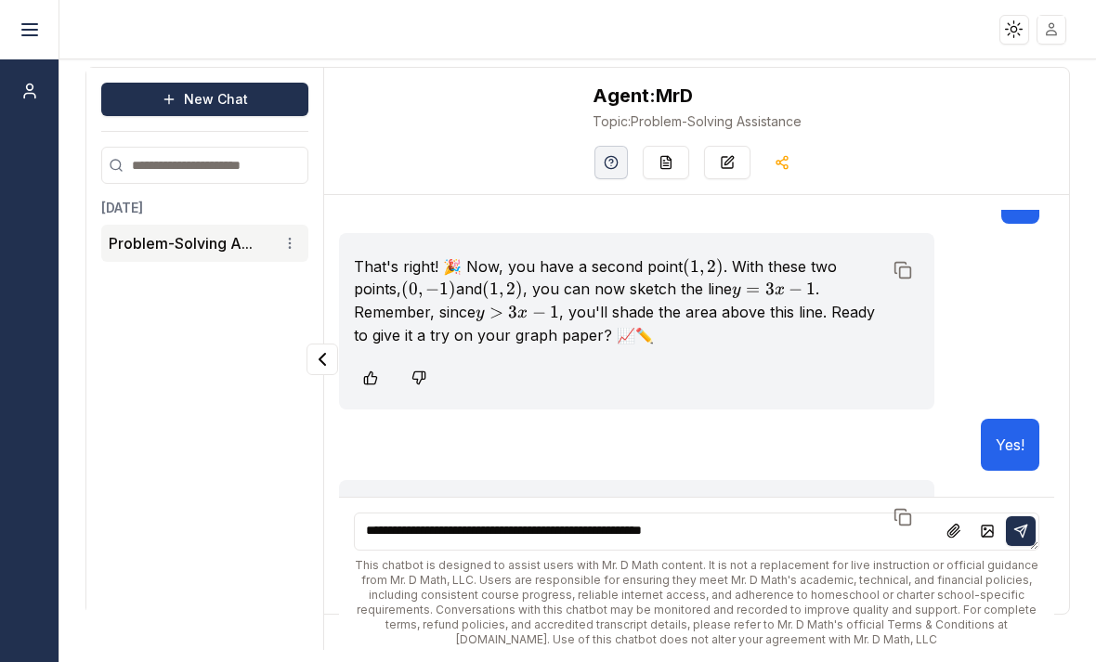
click at [1034, 531] on button at bounding box center [1021, 533] width 30 height 30
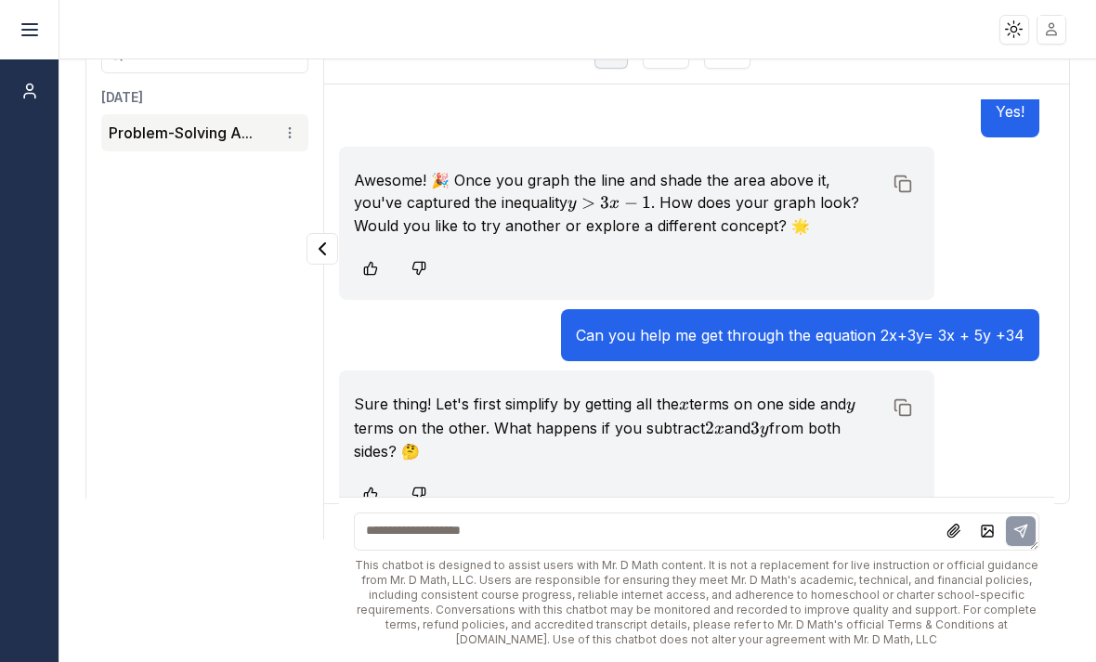
scroll to position [3510, 0]
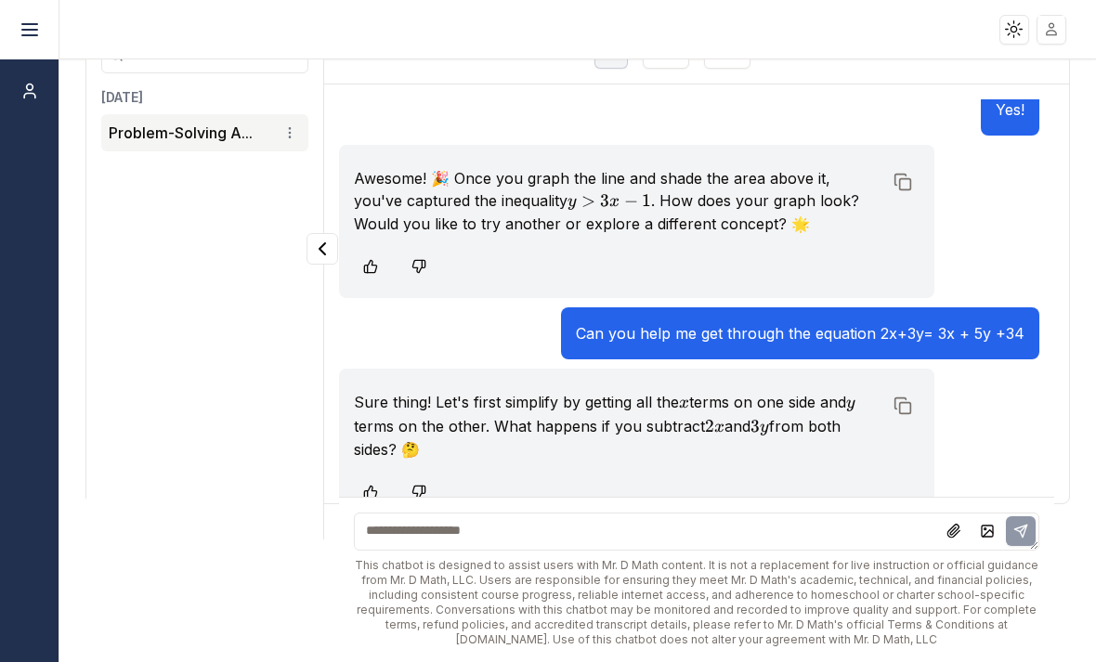
click at [746, 543] on textarea at bounding box center [697, 532] width 686 height 38
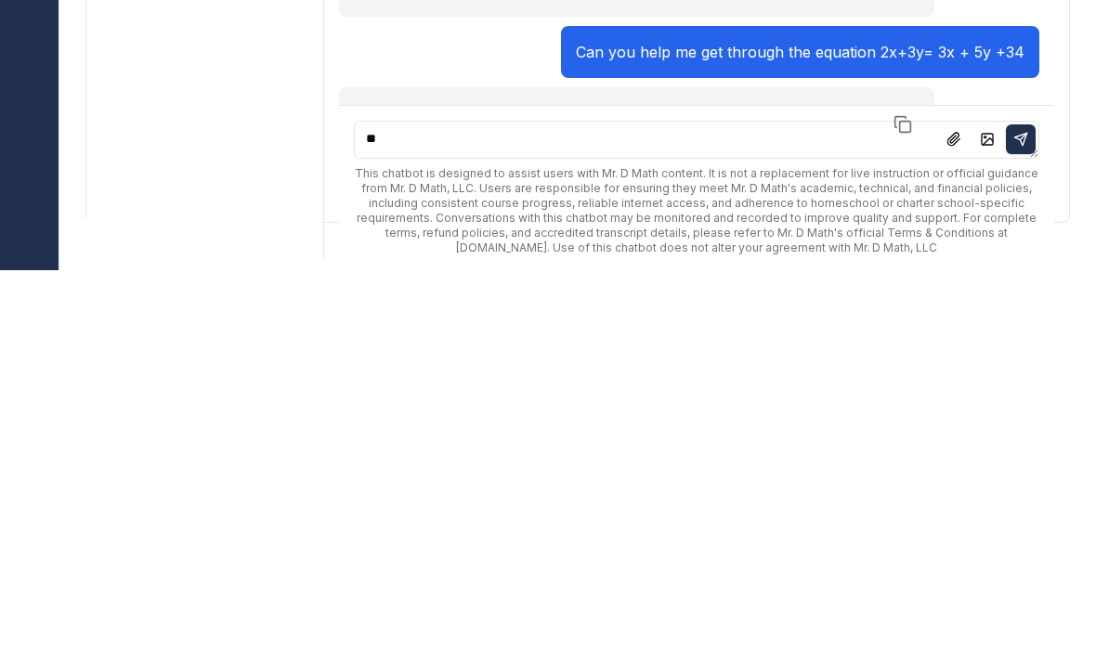
scroll to position [0, 0]
type textarea "*********"
click at [1022, 526] on icon at bounding box center [1023, 529] width 7 height 7
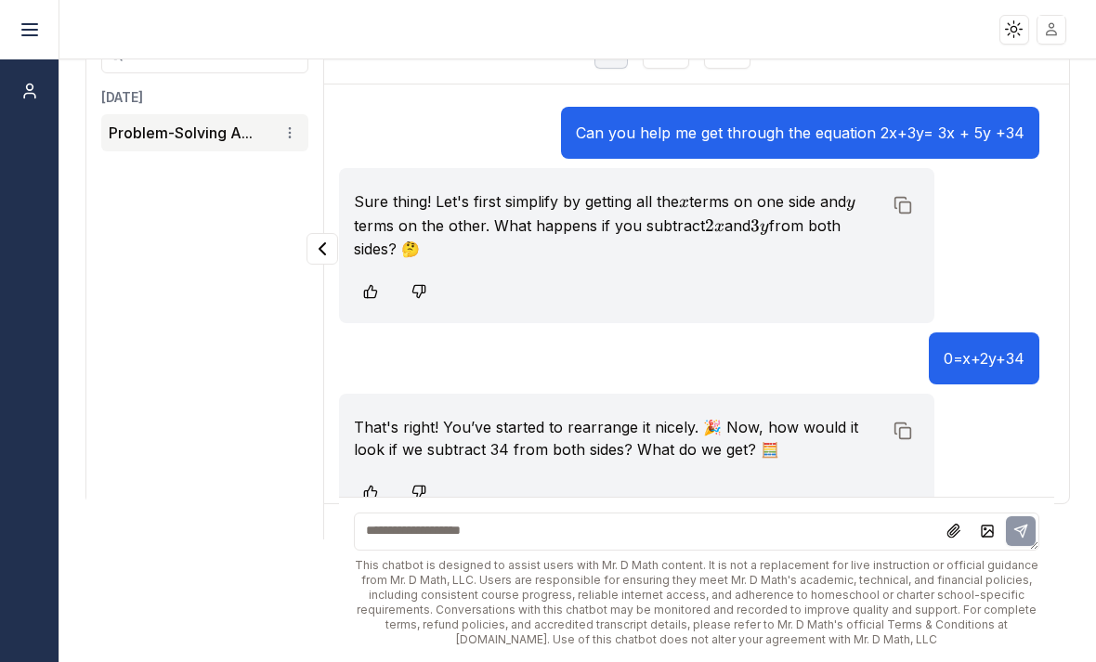
scroll to position [3711, 0]
click at [753, 513] on textarea at bounding box center [697, 532] width 686 height 38
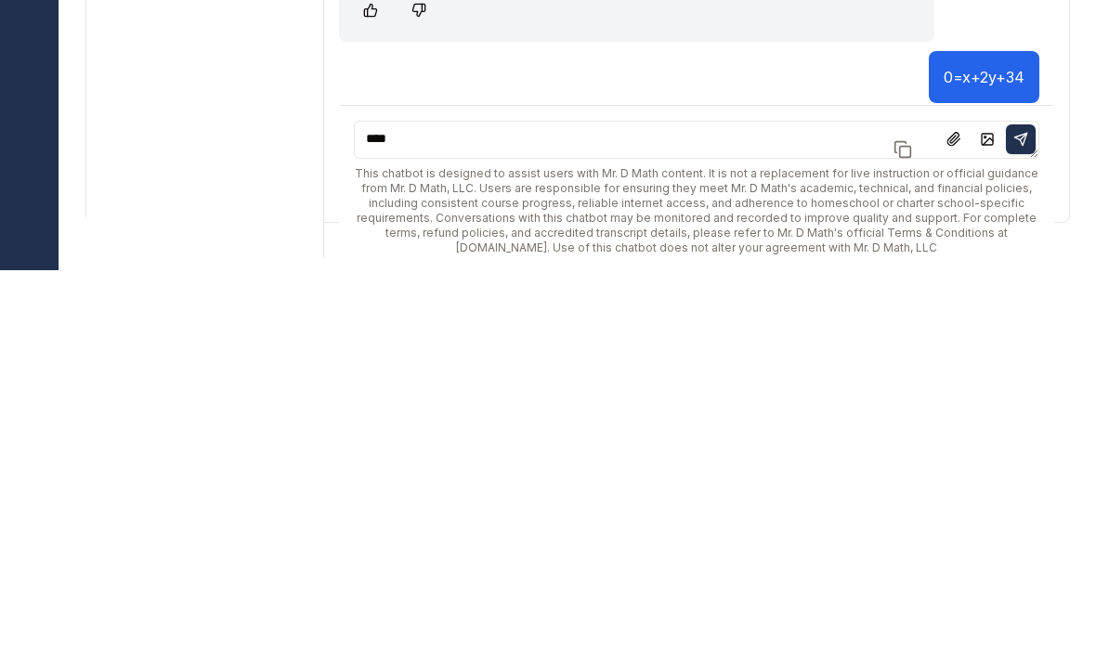
scroll to position [0, 0]
type textarea "********"
click at [1012, 518] on button at bounding box center [1021, 533] width 30 height 30
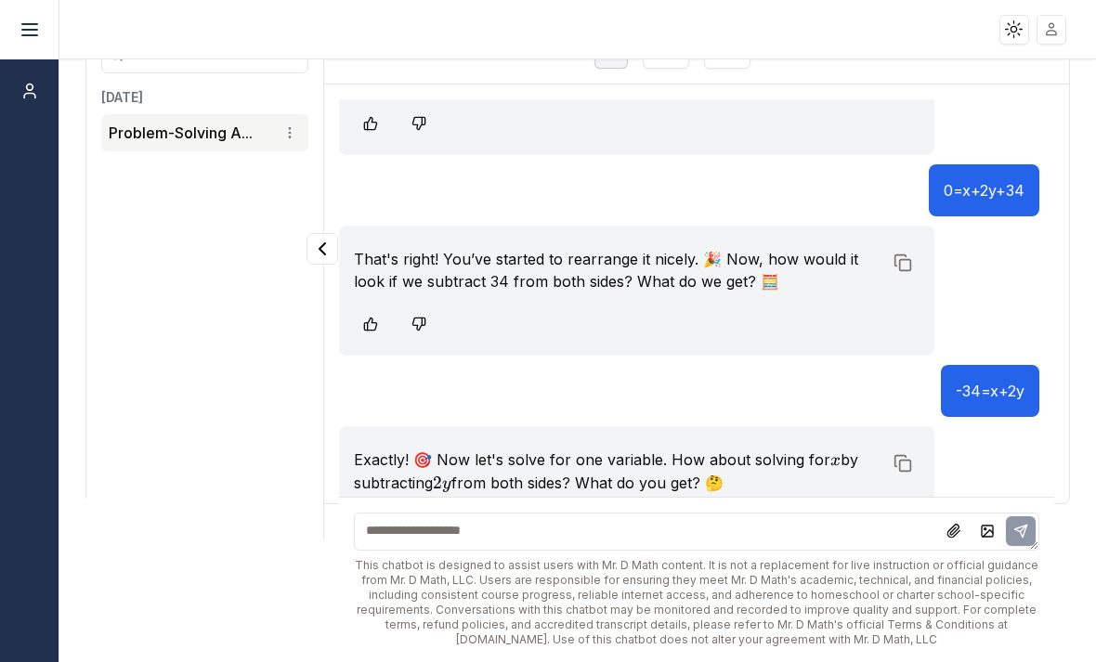
scroll to position [3913, 0]
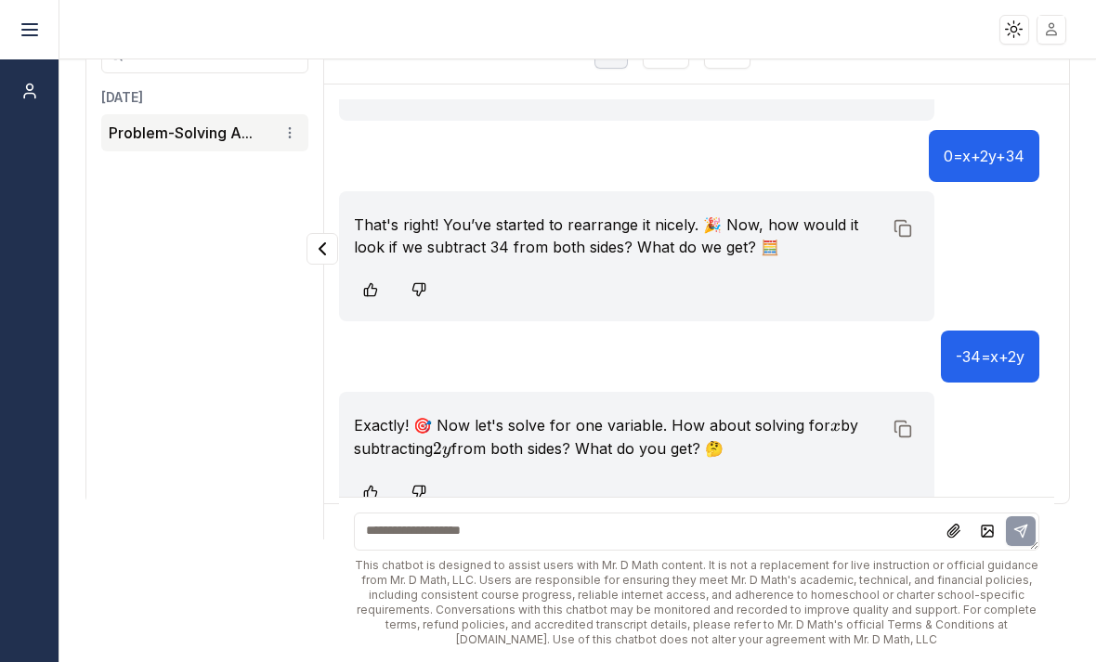
click at [683, 529] on textarea at bounding box center [697, 532] width 686 height 38
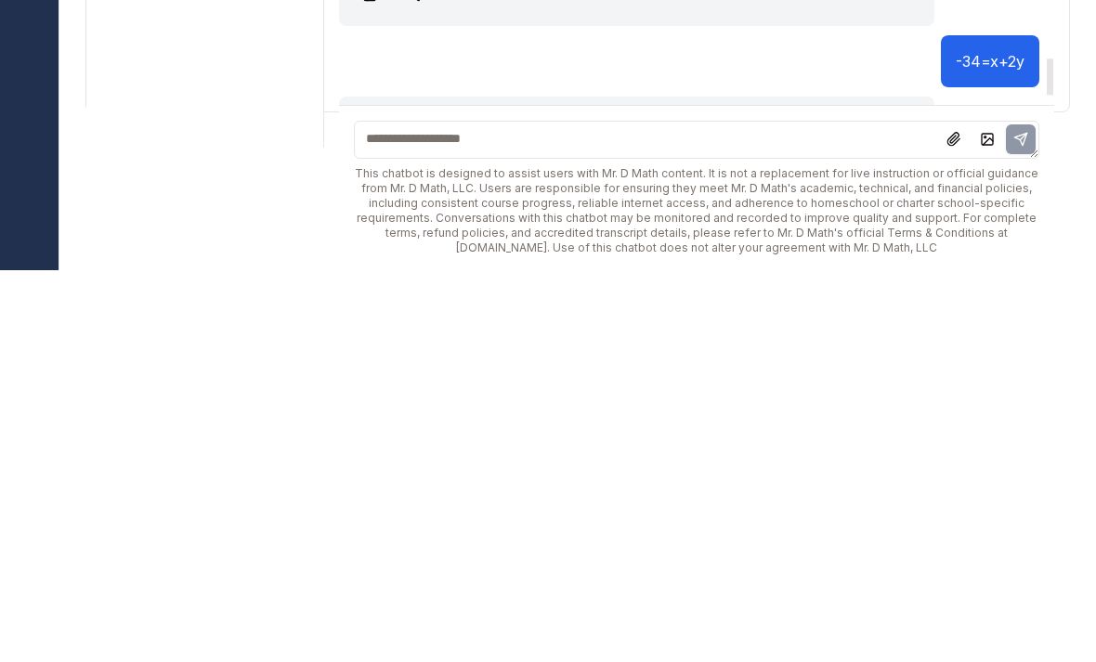
scroll to position [3817, 0]
type textarea "**********"
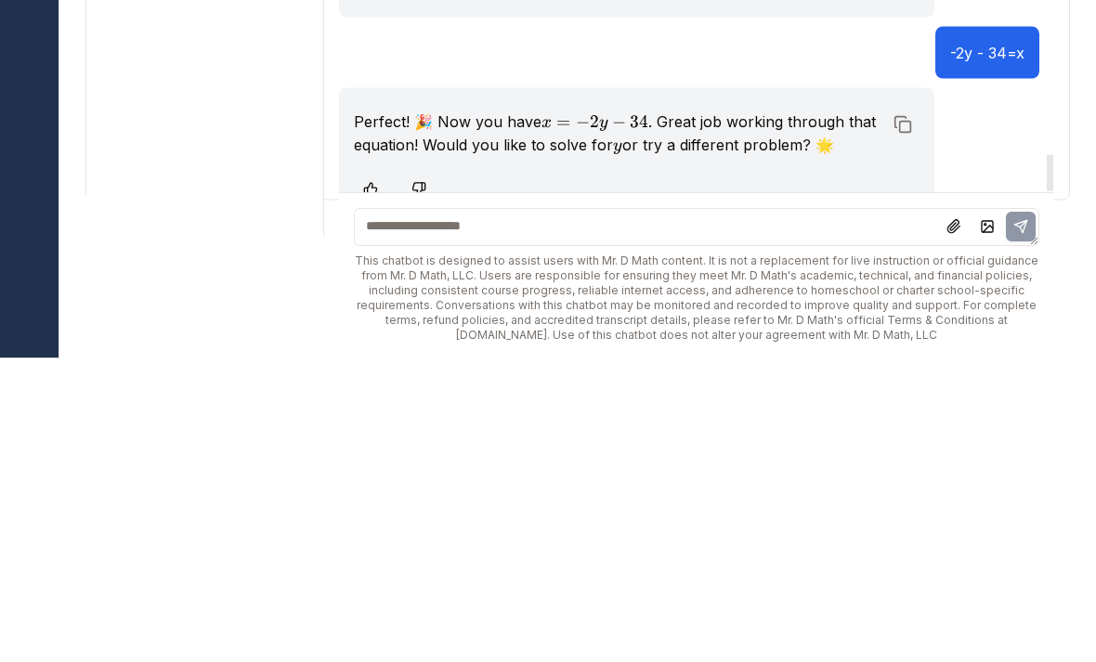
scroll to position [4116, 0]
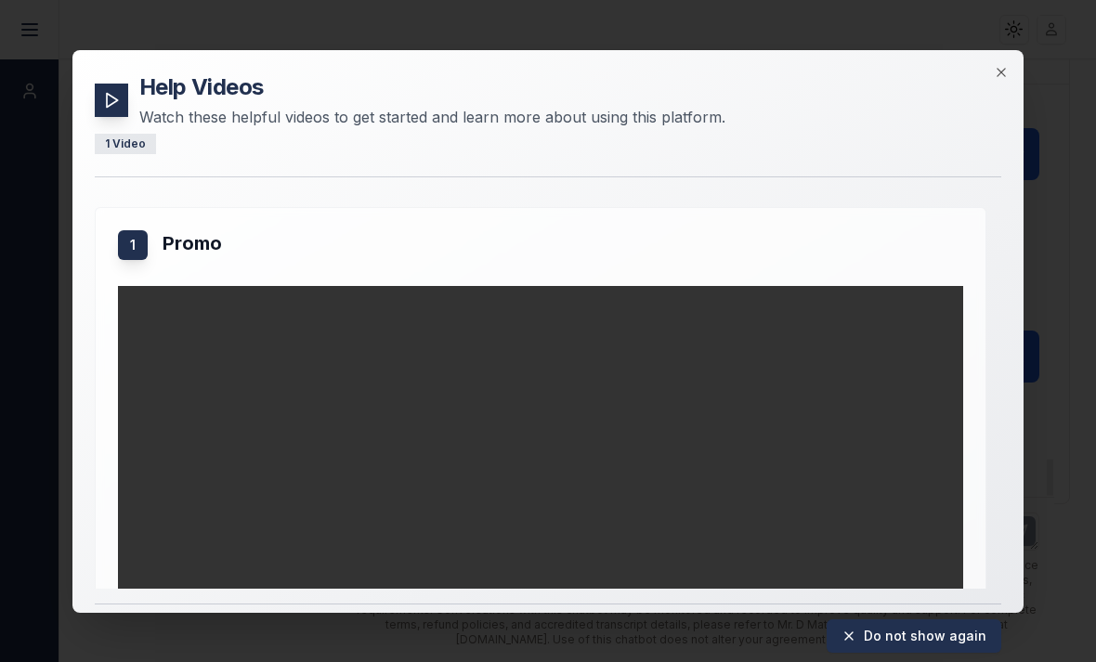
click at [1021, 53] on div "Help Videos Watch these helpful videos to get started and learn more about usin…" at bounding box center [547, 330] width 951 height 563
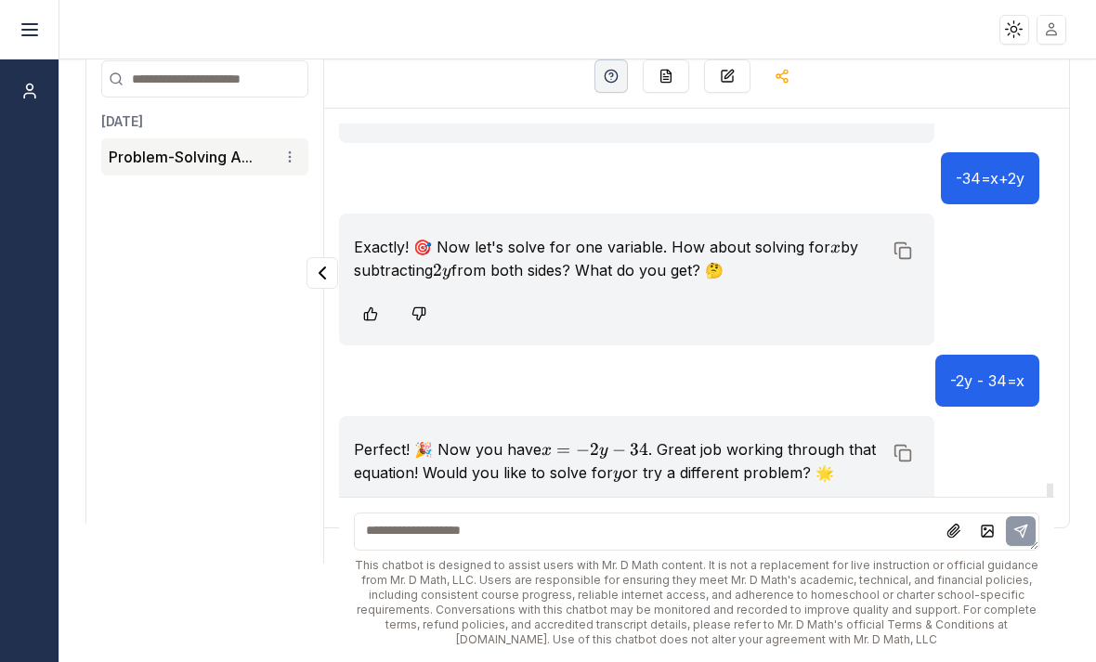
click at [0, 28] on html "Toggle theme Toggle user menu Chat New Chat [DATE] Problem-Solving A... Agent: …" at bounding box center [548, 331] width 1096 height 662
